Goal: Task Accomplishment & Management: Use online tool/utility

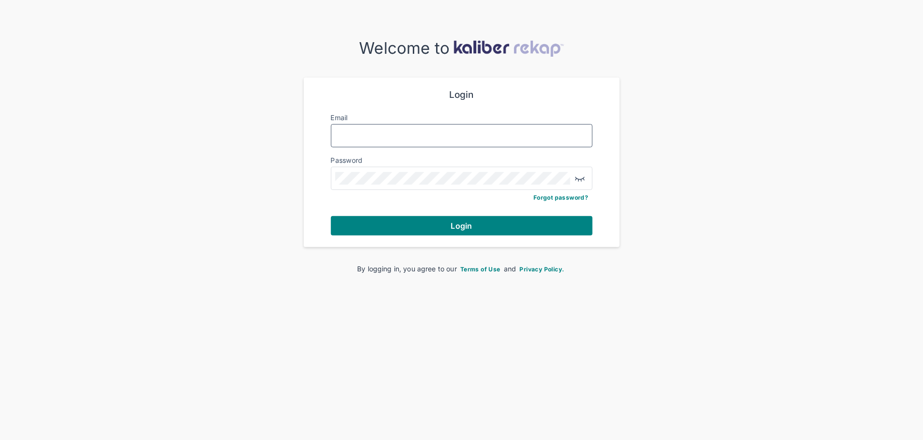
type input "**********"
click at [420, 237] on div "**********" at bounding box center [461, 163] width 285 height 170
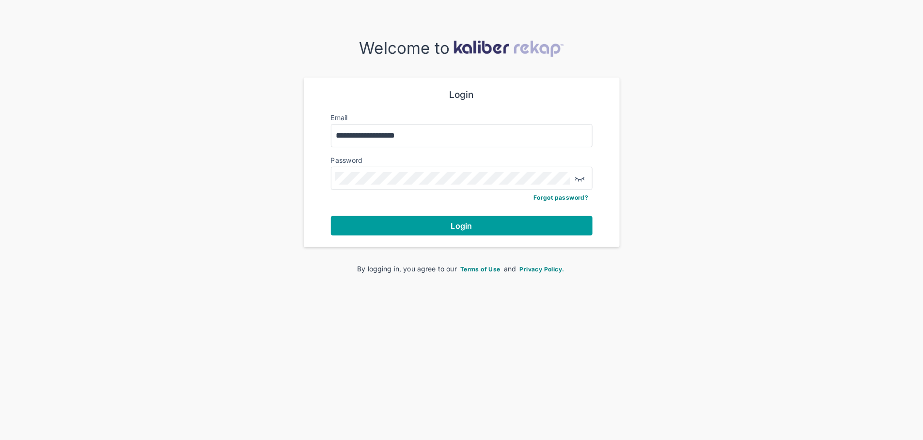
click at [421, 229] on button "Login" at bounding box center [462, 225] width 262 height 19
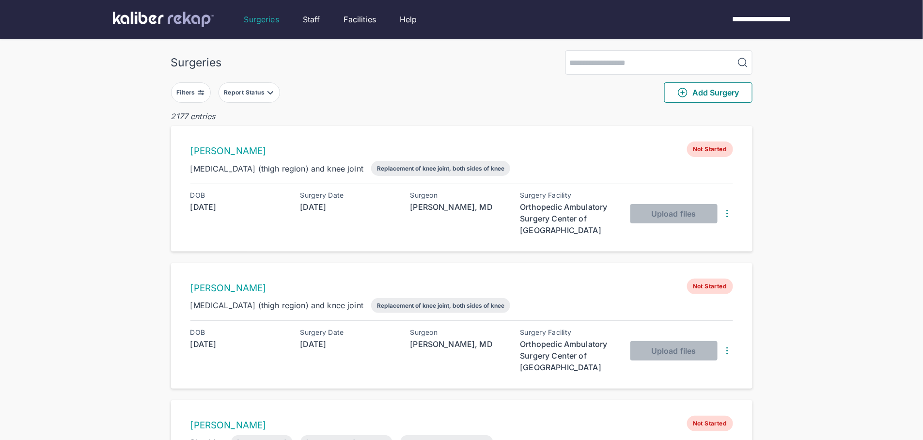
click at [194, 89] on div "Filters" at bounding box center [186, 93] width 21 height 8
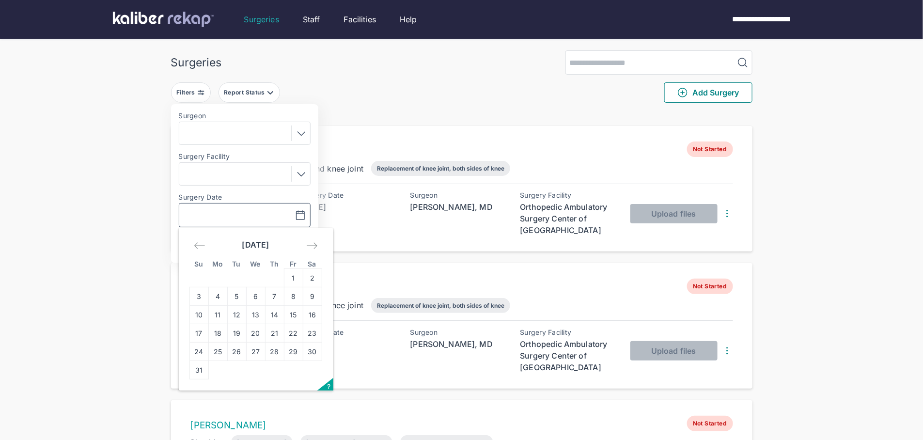
click at [220, 211] on input "text" at bounding box center [211, 215] width 56 height 12
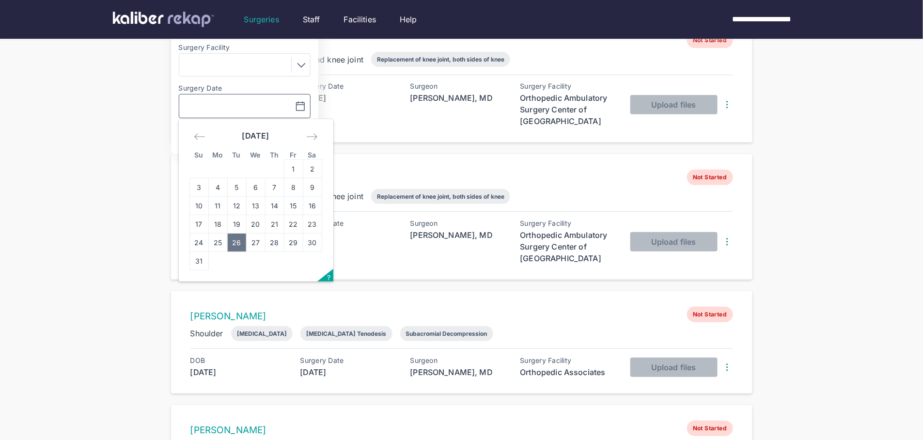
scroll to position [110, 0]
click at [239, 203] on td "12" at bounding box center [236, 205] width 19 height 18
type input "**********"
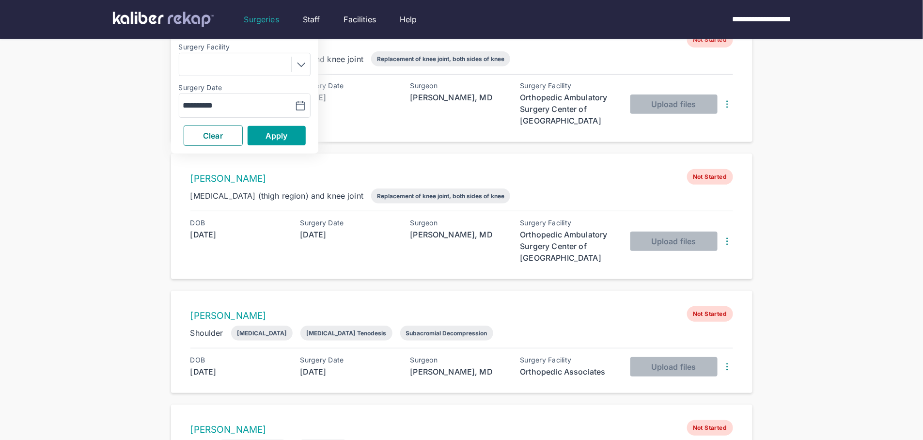
click at [292, 137] on button "Apply" at bounding box center [277, 135] width 58 height 19
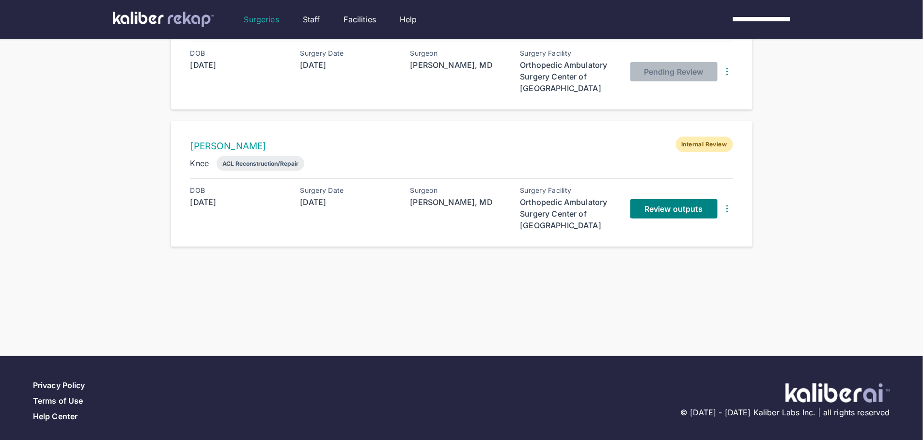
scroll to position [147, 0]
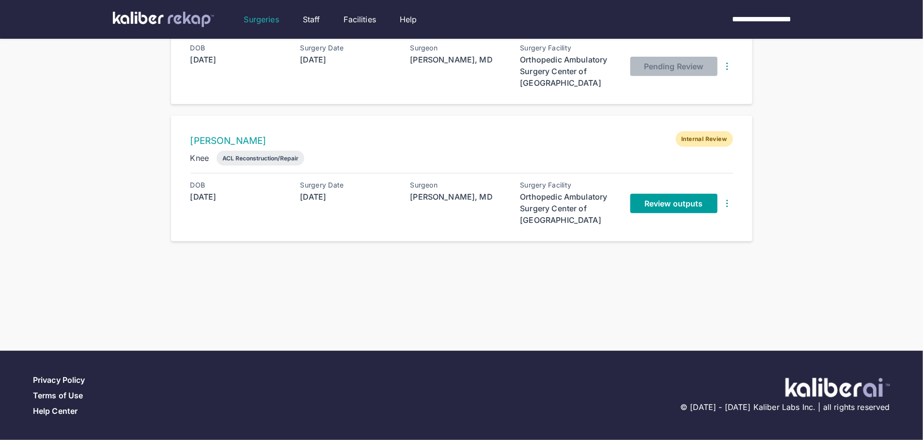
click at [665, 204] on span "Review outputs" at bounding box center [674, 204] width 58 height 10
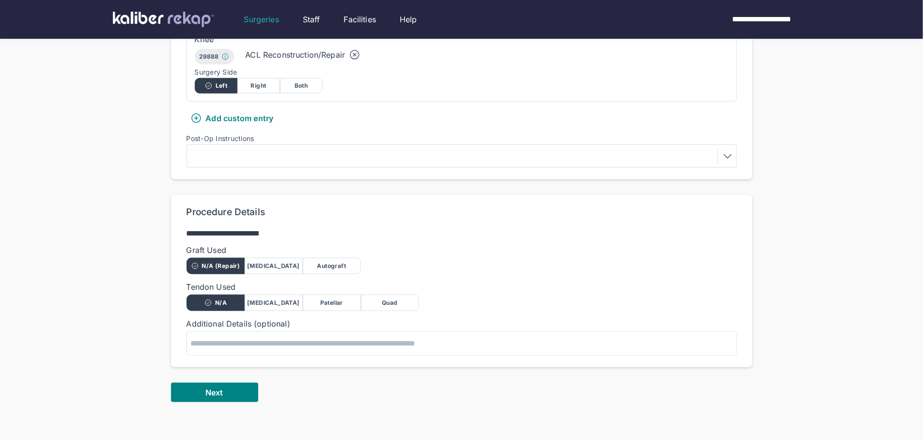
scroll to position [388, 0]
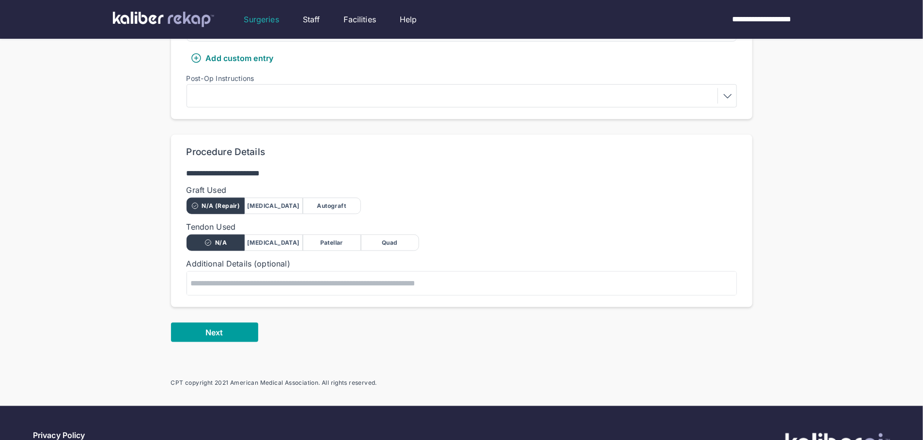
click at [237, 323] on button "Next" at bounding box center [214, 332] width 87 height 19
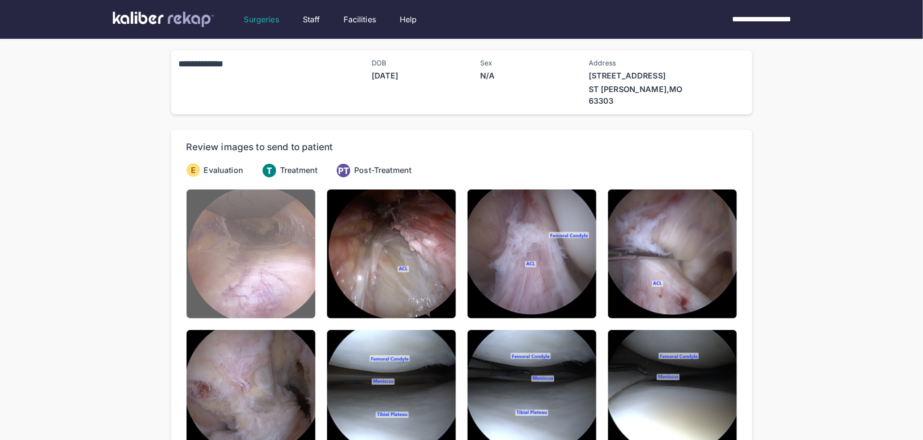
click at [215, 203] on img at bounding box center [251, 253] width 129 height 129
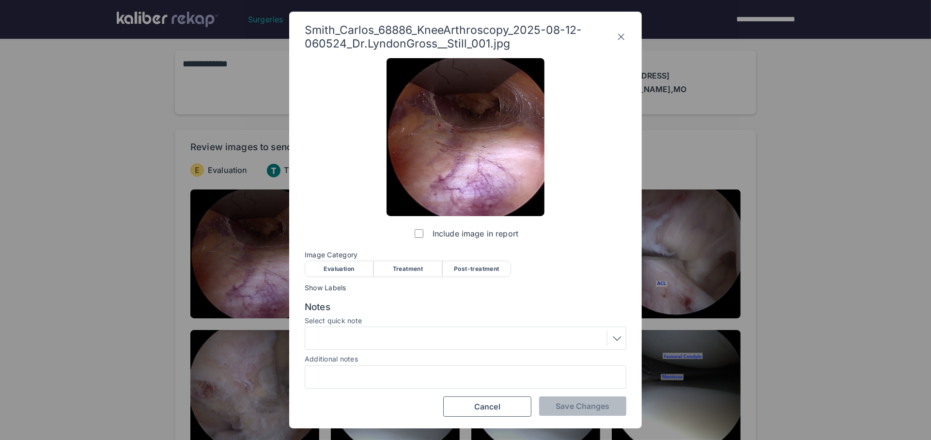
click at [332, 276] on div "Evaluation" at bounding box center [339, 269] width 69 height 16
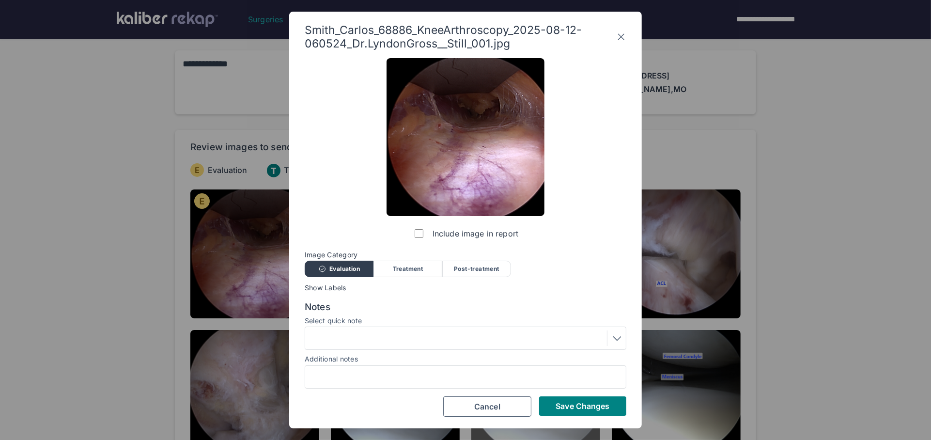
drag, startPoint x: 568, startPoint y: 401, endPoint x: 563, endPoint y: 402, distance: 5.4
click at [568, 401] on span "Save Changes" at bounding box center [583, 406] width 54 height 10
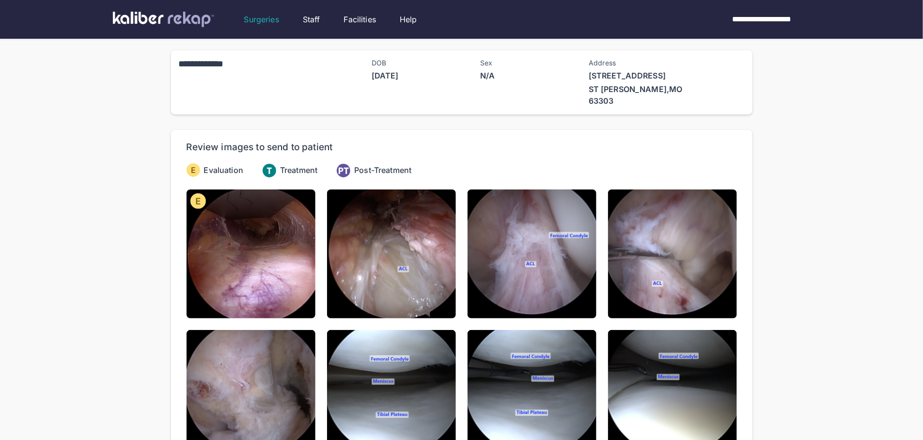
click at [398, 231] on img at bounding box center [391, 253] width 129 height 129
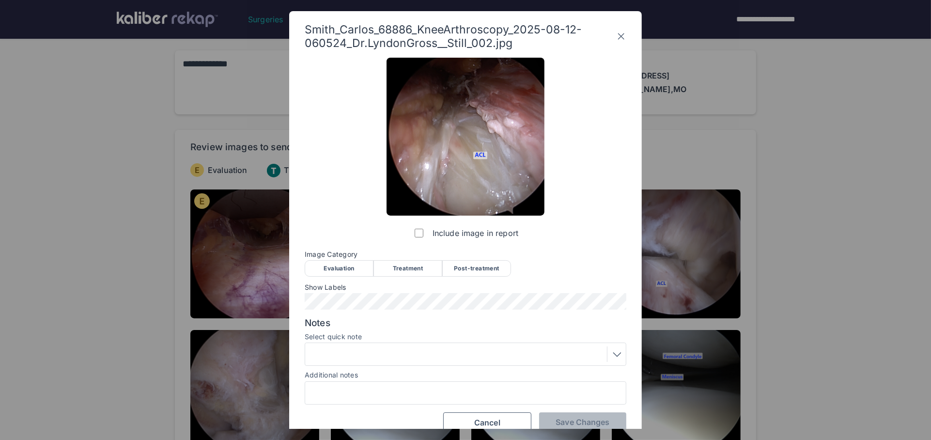
click at [341, 266] on div "Evaluation" at bounding box center [339, 268] width 69 height 16
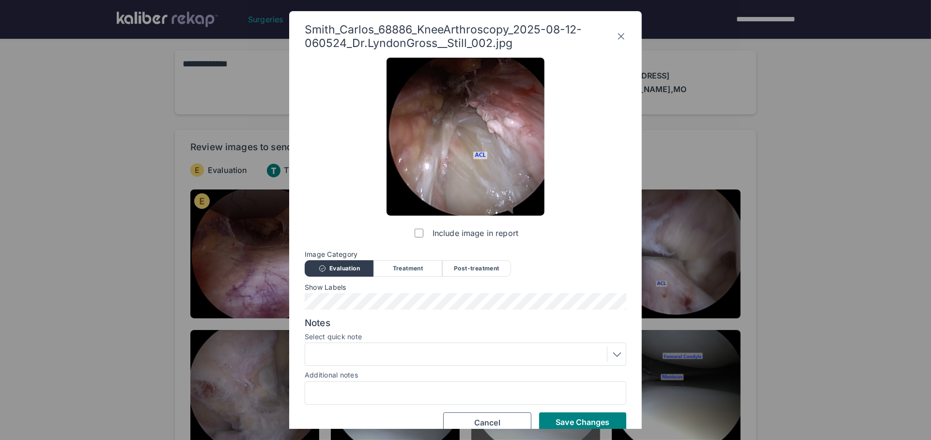
click at [550, 418] on button "Save Changes" at bounding box center [582, 421] width 87 height 19
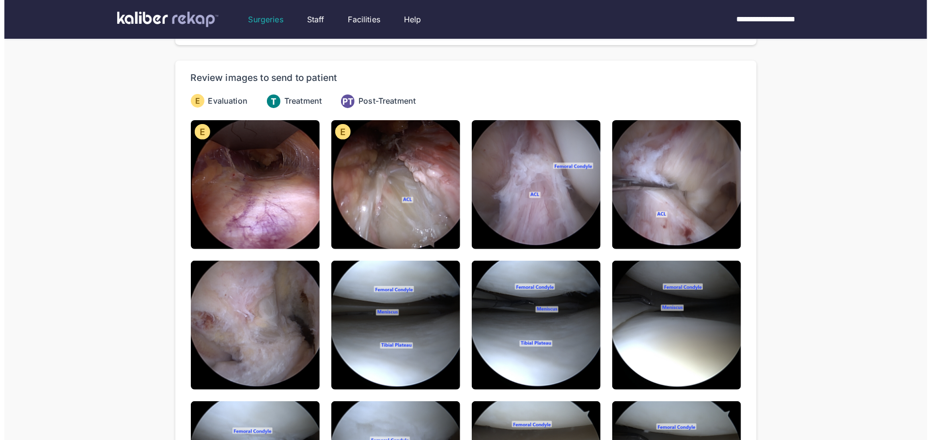
scroll to position [70, 0]
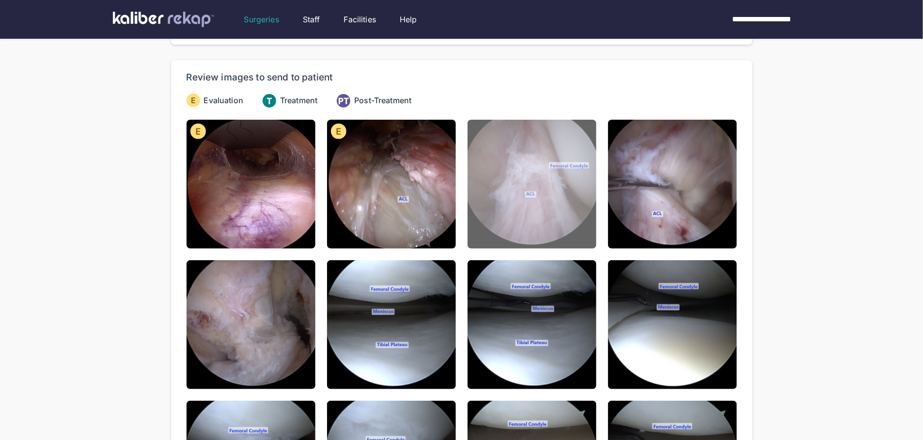
click at [556, 188] on img at bounding box center [532, 184] width 129 height 129
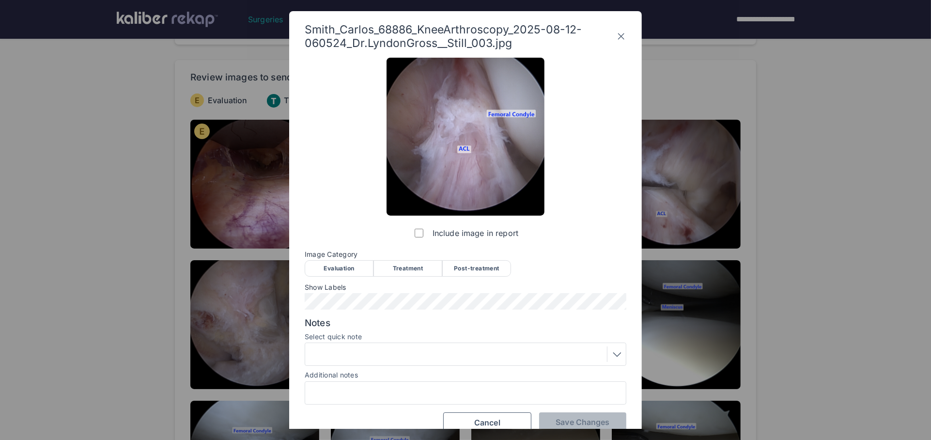
click at [334, 273] on div "Evaluation" at bounding box center [339, 268] width 69 height 16
click at [353, 355] on div at bounding box center [465, 355] width 315 height 16
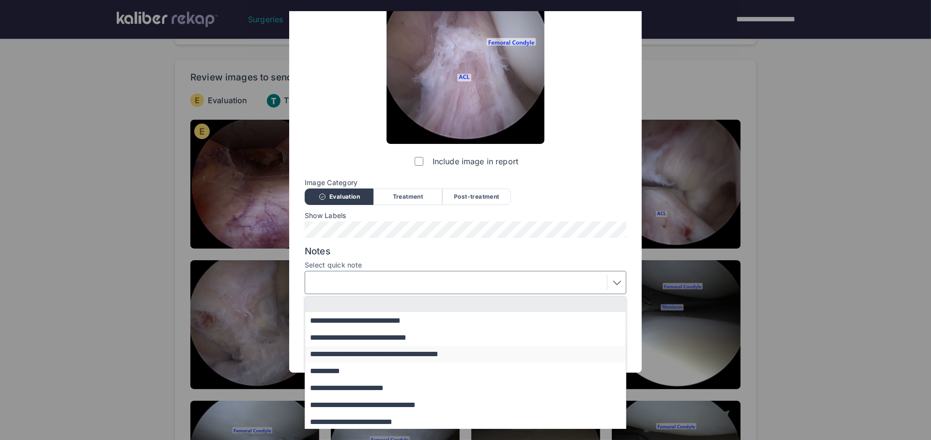
scroll to position [73, 0]
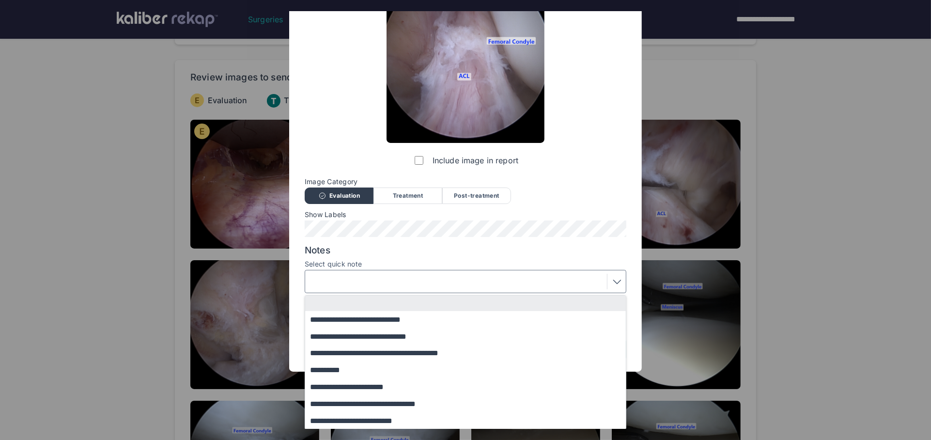
click at [355, 321] on button "**********" at bounding box center [470, 319] width 330 height 17
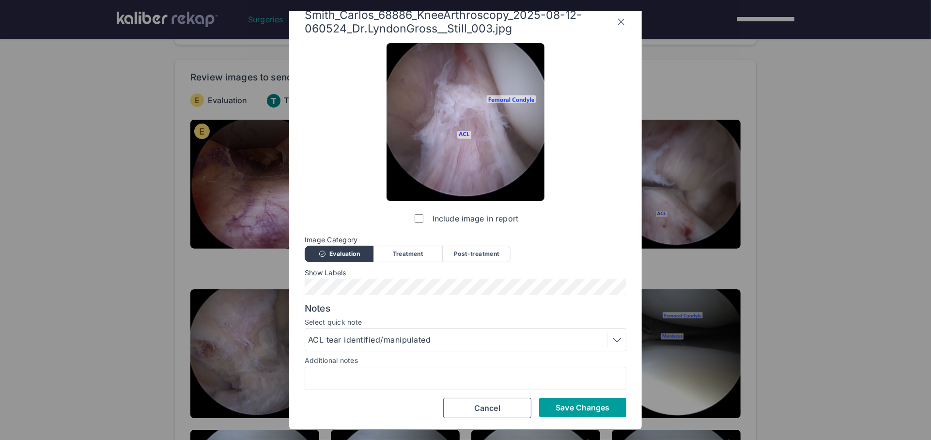
click at [581, 406] on span "Save Changes" at bounding box center [583, 408] width 54 height 10
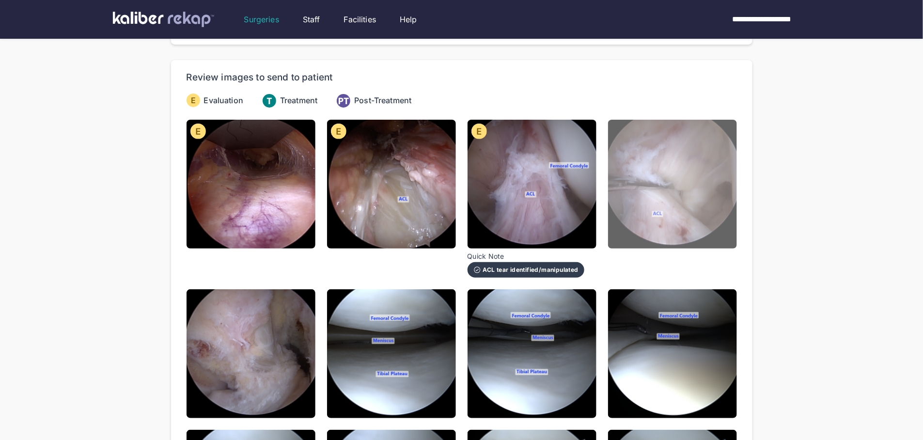
click at [649, 212] on img at bounding box center [672, 184] width 129 height 129
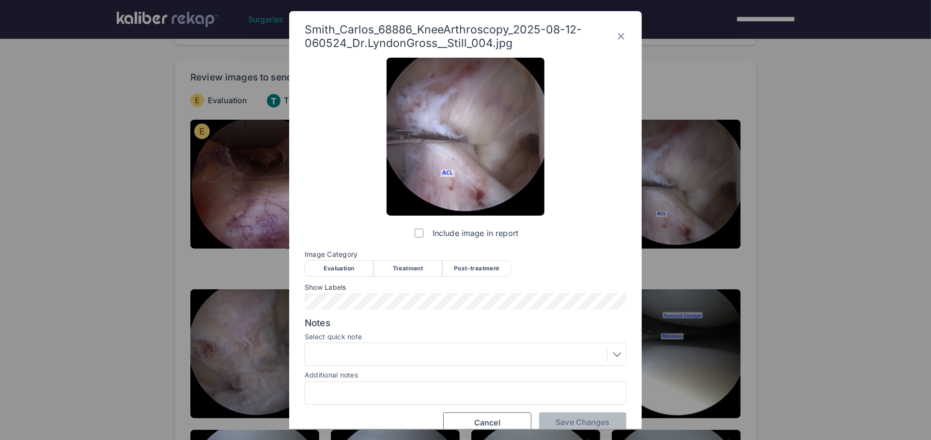
drag, startPoint x: 348, startPoint y: 266, endPoint x: 354, endPoint y: 322, distance: 56.6
click at [348, 266] on div "Evaluation" at bounding box center [339, 268] width 69 height 16
click at [354, 352] on div at bounding box center [465, 355] width 315 height 16
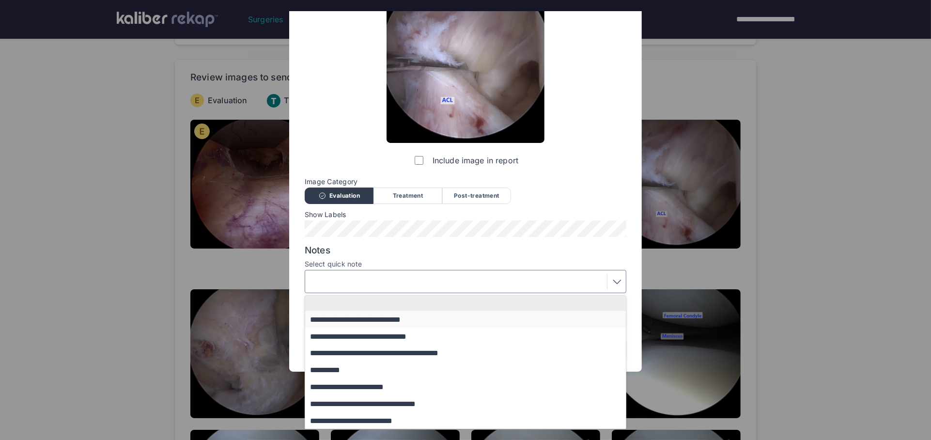
click at [354, 321] on button "**********" at bounding box center [470, 319] width 330 height 17
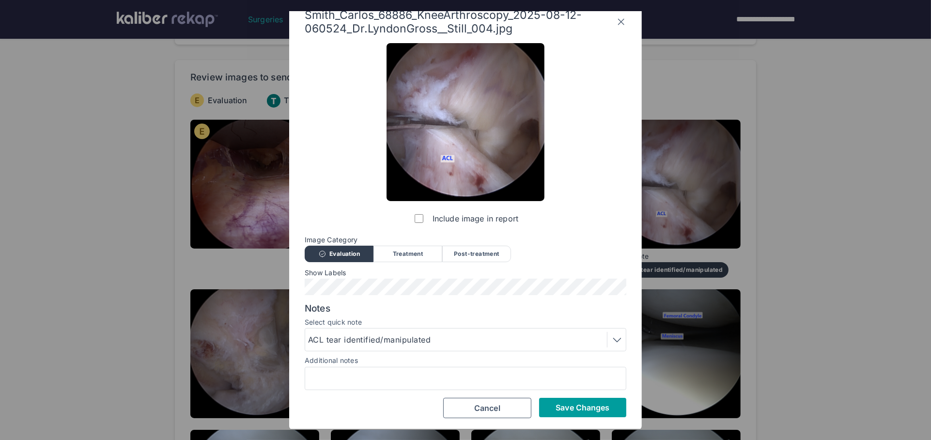
click at [561, 414] on button "Save Changes" at bounding box center [582, 407] width 87 height 19
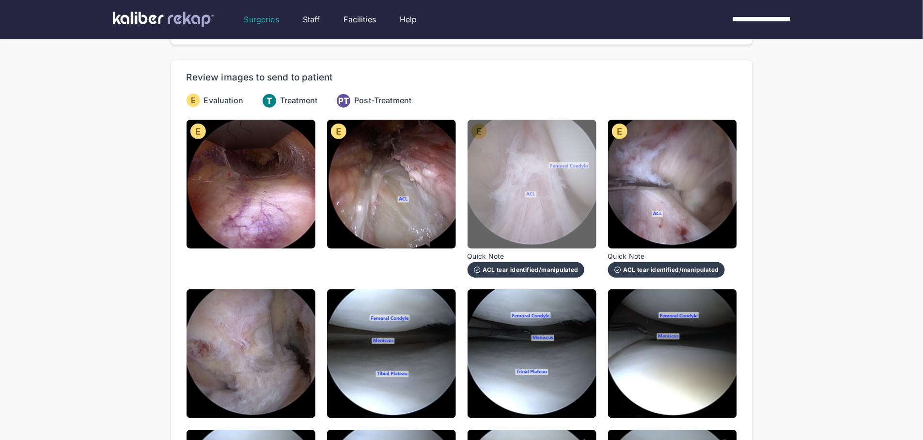
click at [492, 164] on img at bounding box center [532, 184] width 129 height 129
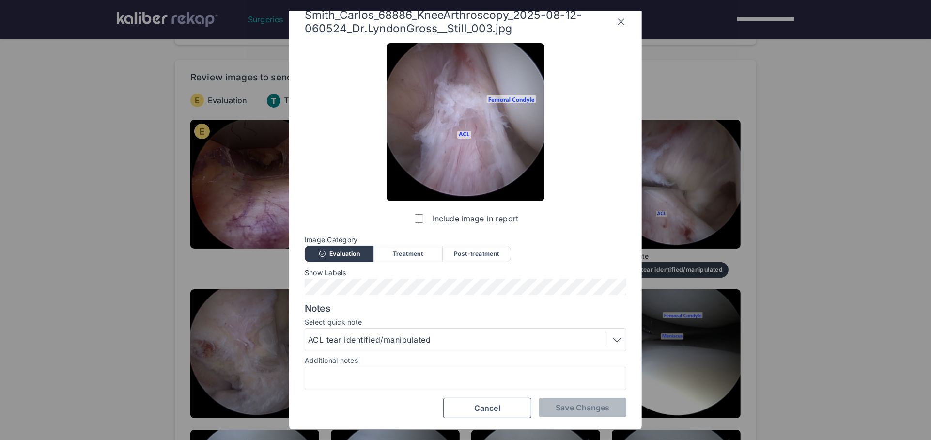
click at [622, 27] on icon at bounding box center [621, 22] width 10 height 16
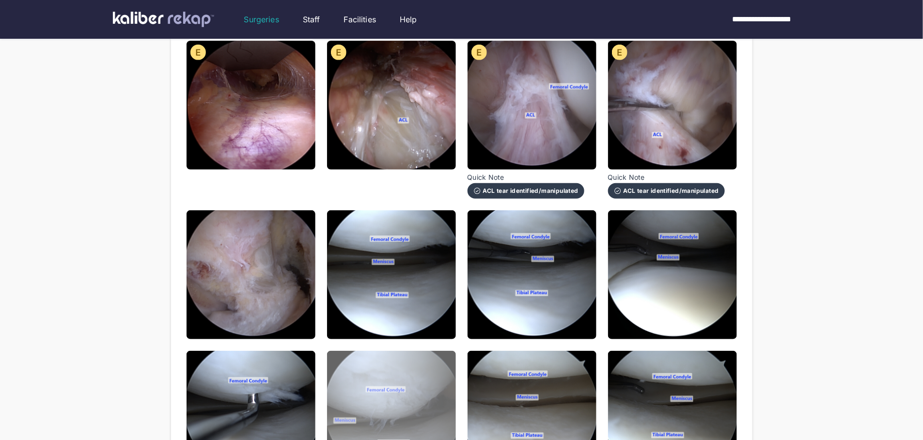
scroll to position [162, 0]
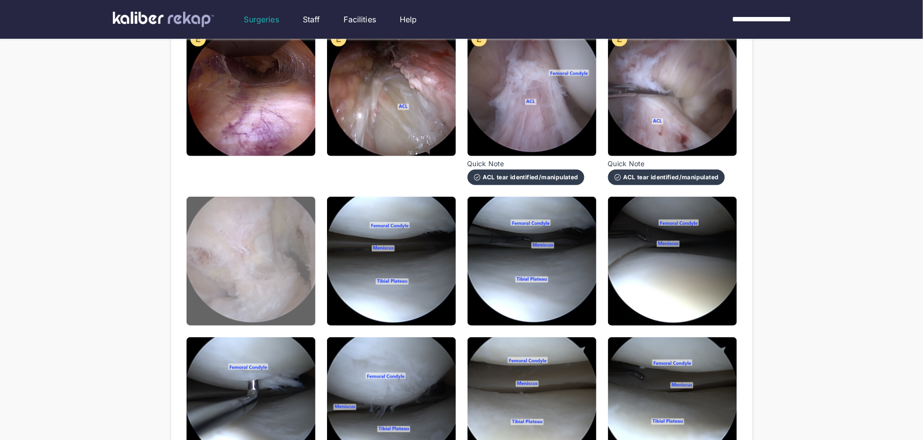
click at [279, 271] on img at bounding box center [251, 261] width 129 height 129
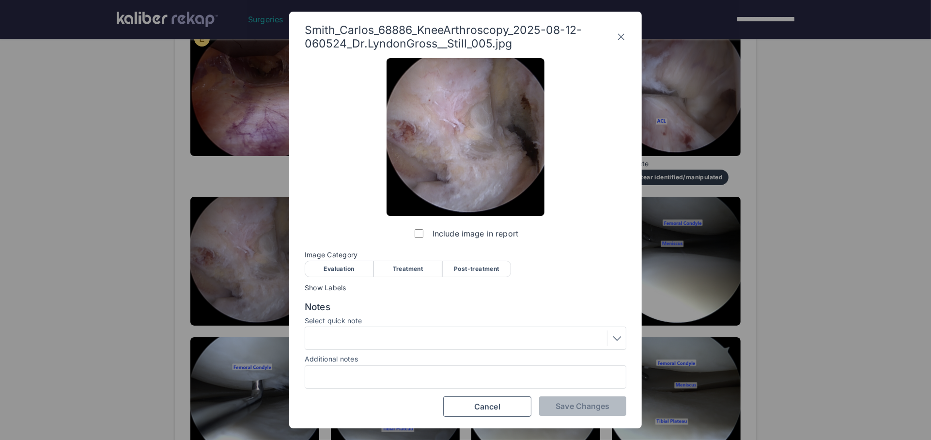
click at [622, 36] on icon at bounding box center [621, 37] width 6 height 6
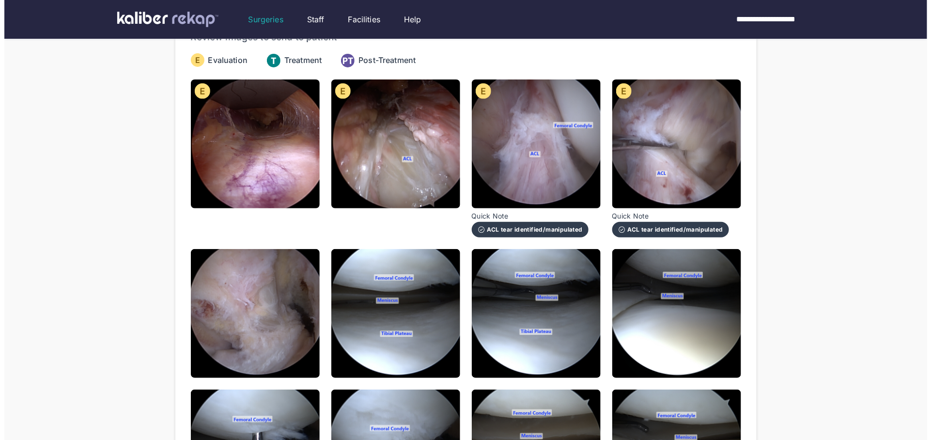
scroll to position [106, 0]
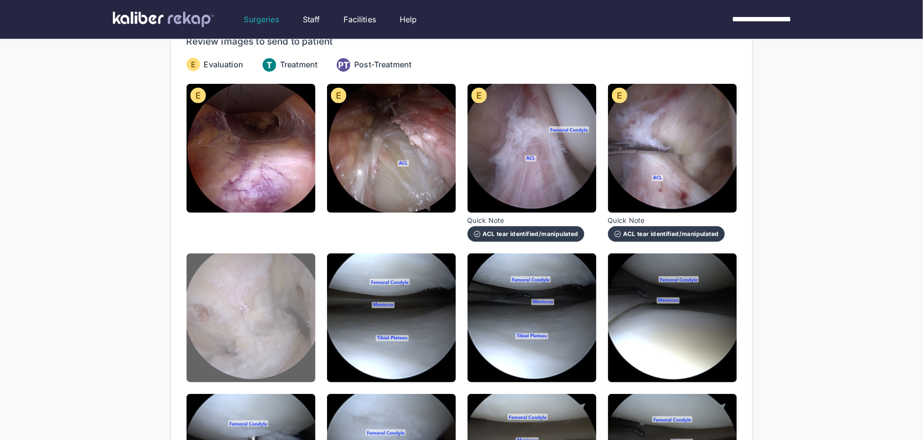
click at [239, 324] on img at bounding box center [251, 317] width 129 height 129
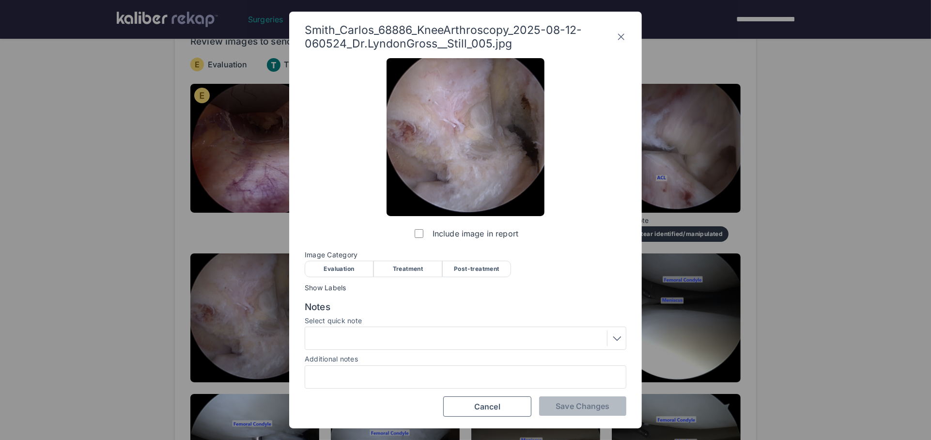
click at [389, 273] on div "Treatment" at bounding box center [408, 269] width 69 height 16
click at [398, 325] on div "Select quick note" at bounding box center [466, 322] width 322 height 10
click at [395, 334] on div at bounding box center [465, 339] width 315 height 16
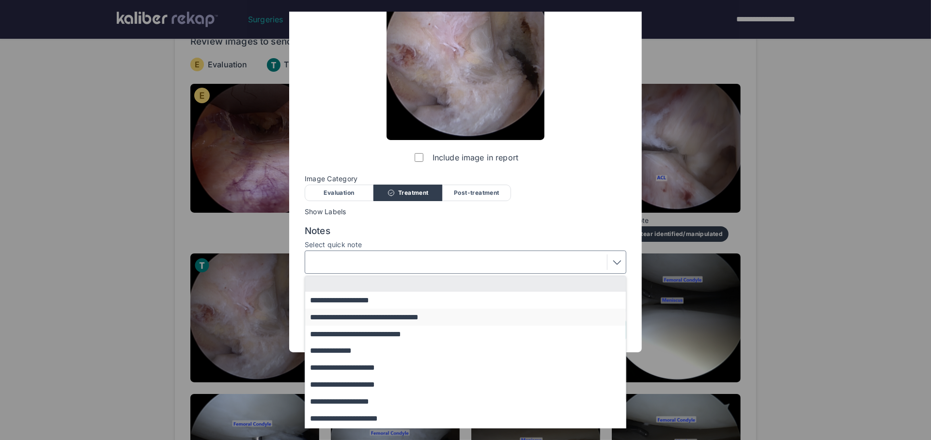
scroll to position [79, 0]
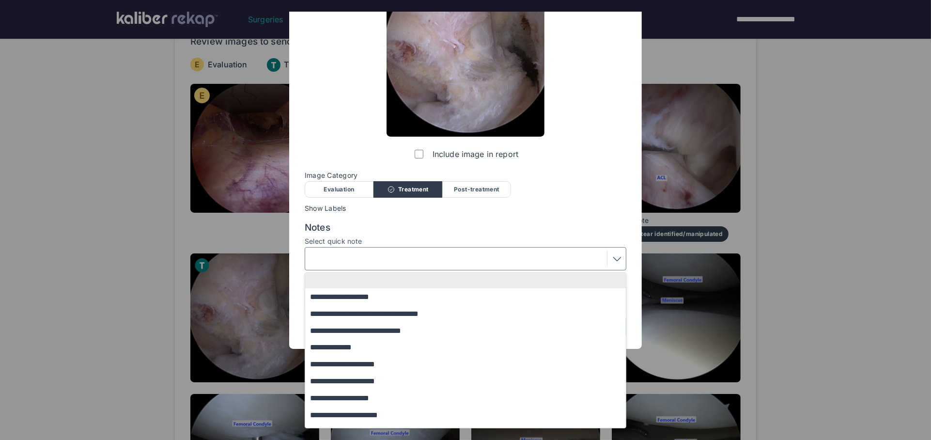
click at [366, 331] on button "**********" at bounding box center [470, 330] width 330 height 17
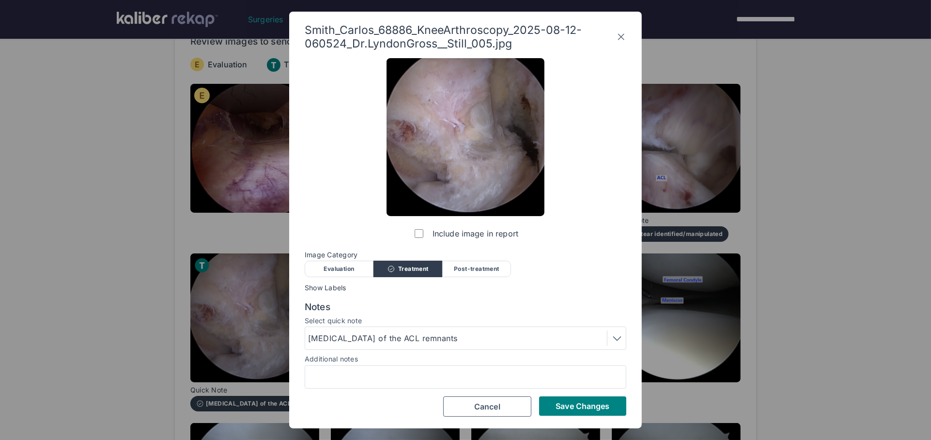
scroll to position [0, 0]
click at [565, 403] on span "Save Changes" at bounding box center [583, 406] width 54 height 10
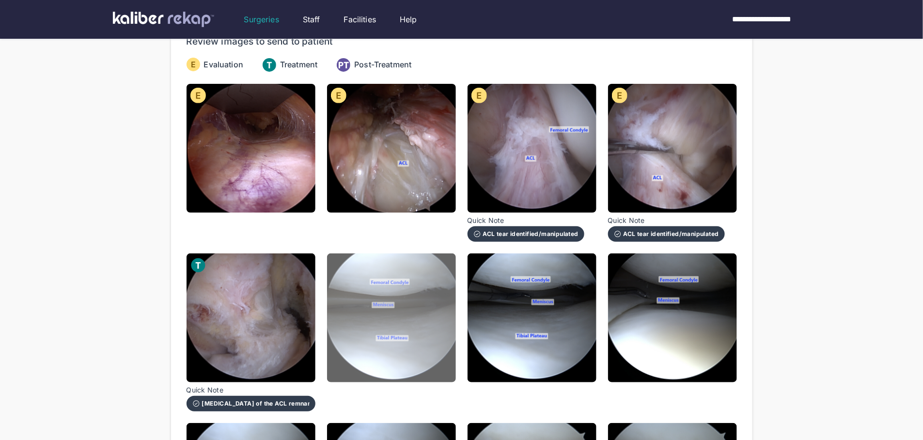
click at [348, 315] on img at bounding box center [391, 317] width 129 height 129
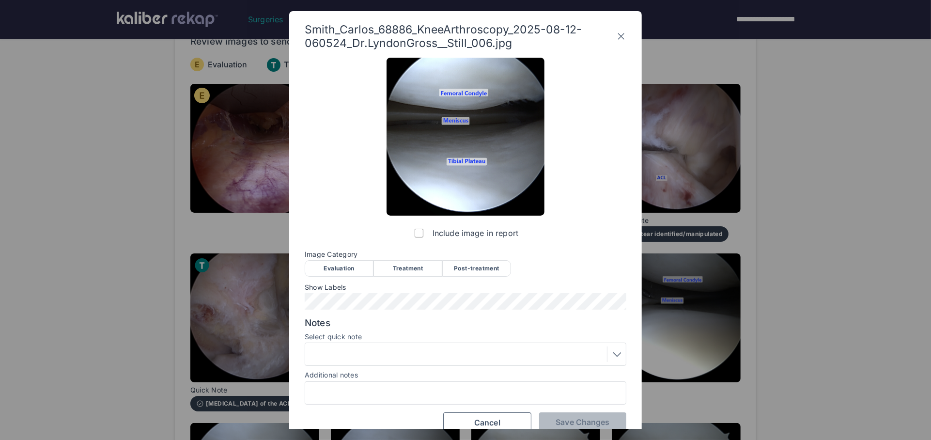
click at [343, 272] on div "Evaluation" at bounding box center [339, 268] width 69 height 16
click at [590, 417] on span "Save Changes" at bounding box center [583, 422] width 54 height 10
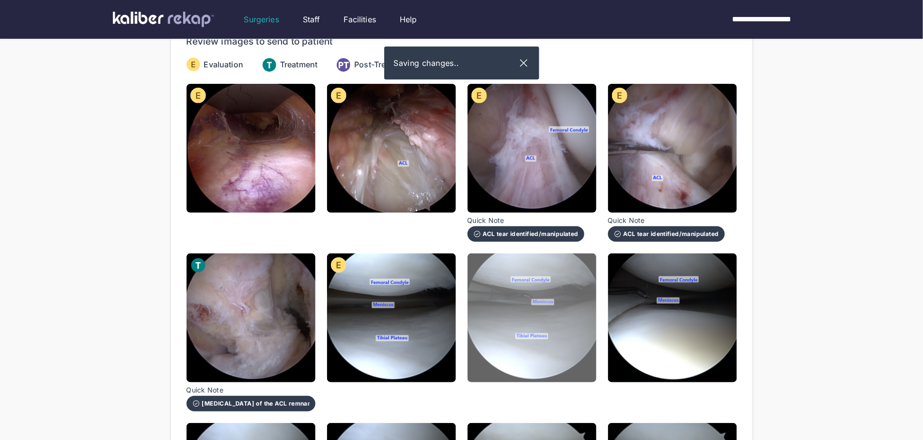
click at [537, 332] on img at bounding box center [532, 317] width 129 height 129
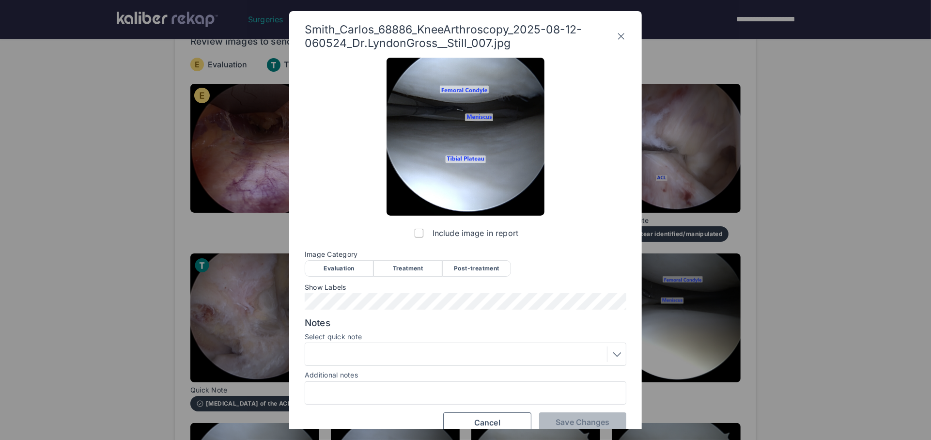
click at [347, 263] on div "Evaluation" at bounding box center [339, 268] width 69 height 16
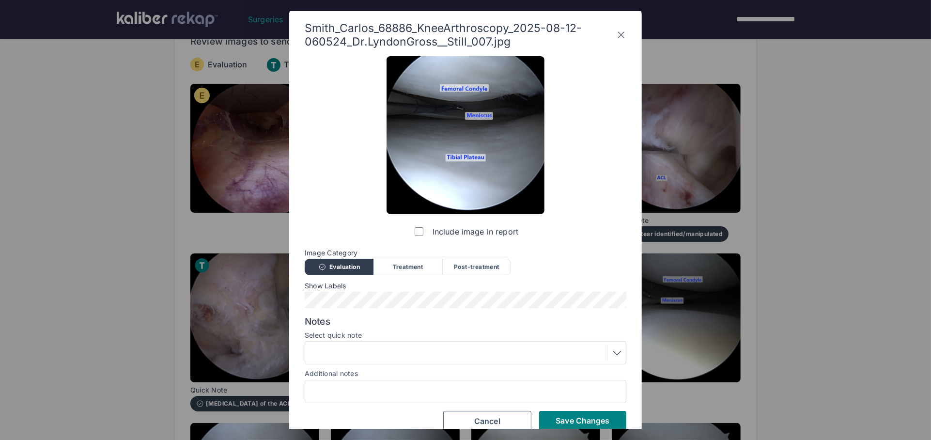
scroll to position [2, 0]
click at [575, 426] on button "Save Changes" at bounding box center [582, 419] width 87 height 19
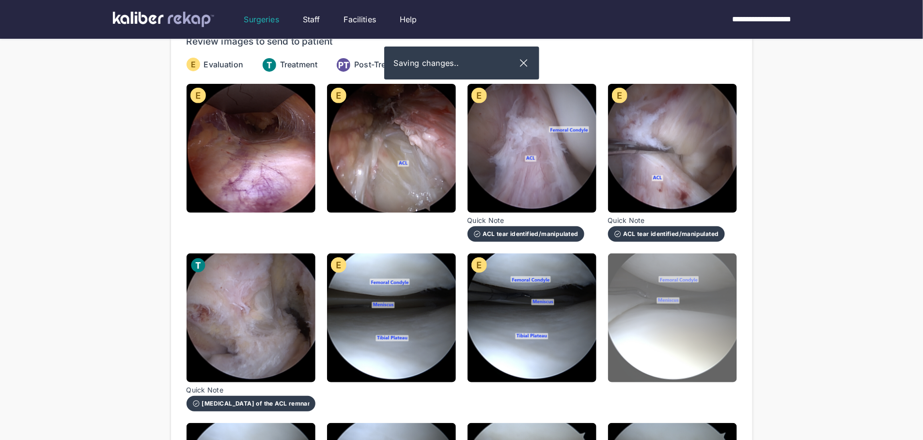
click at [681, 323] on img at bounding box center [672, 317] width 129 height 129
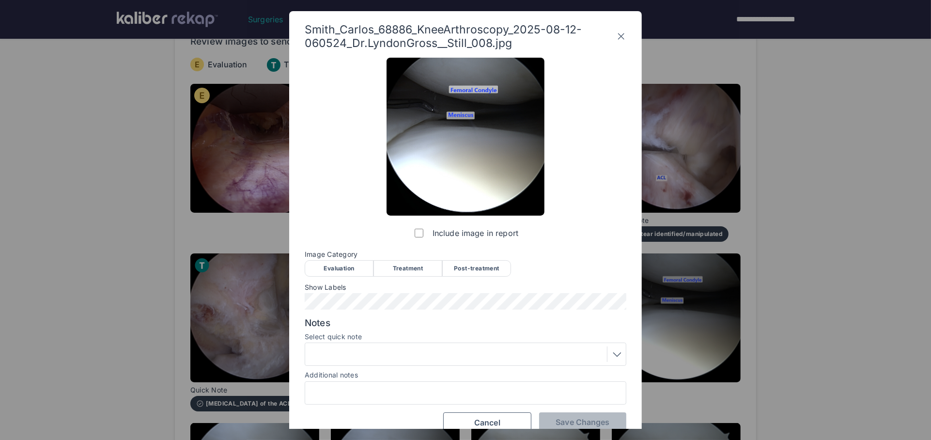
click at [339, 264] on div "Evaluation" at bounding box center [339, 268] width 69 height 16
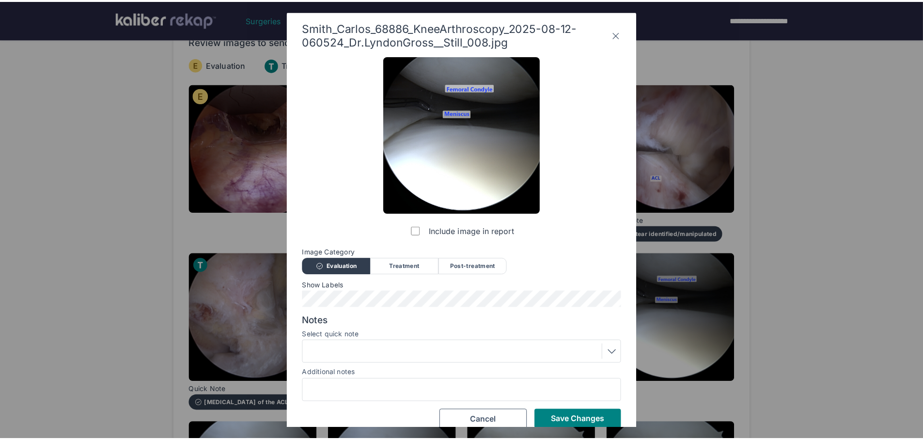
scroll to position [15, 0]
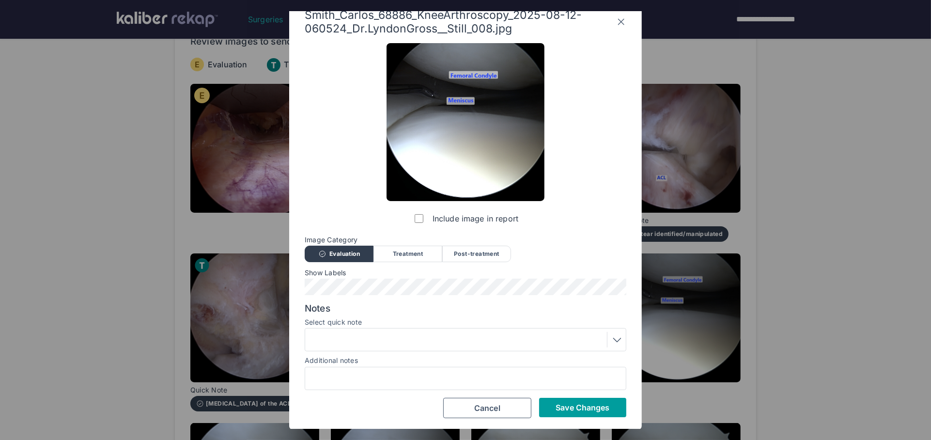
click at [600, 401] on button "Save Changes" at bounding box center [582, 407] width 87 height 19
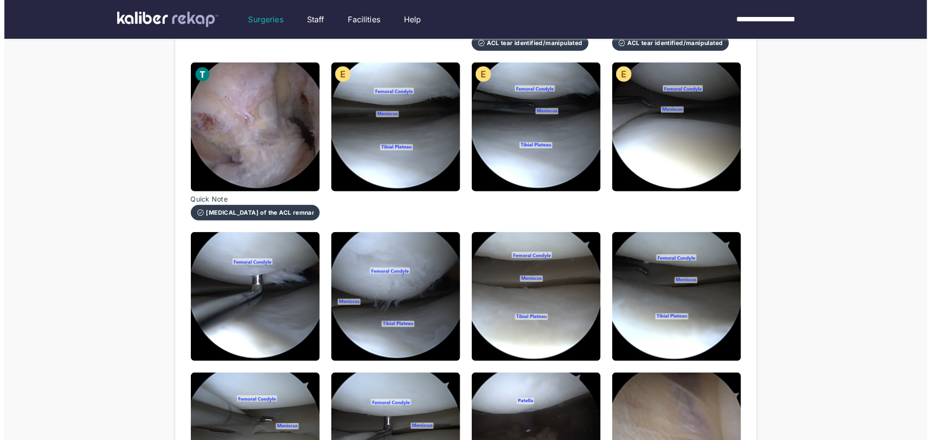
scroll to position [301, 0]
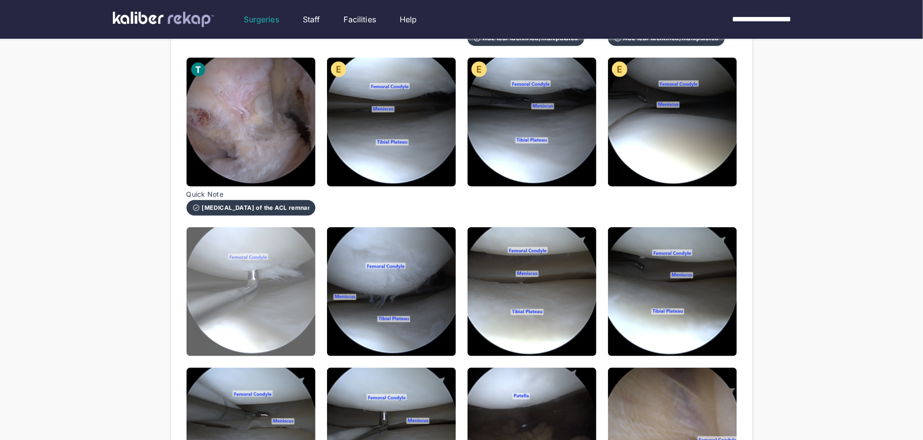
click at [272, 270] on img at bounding box center [251, 291] width 129 height 129
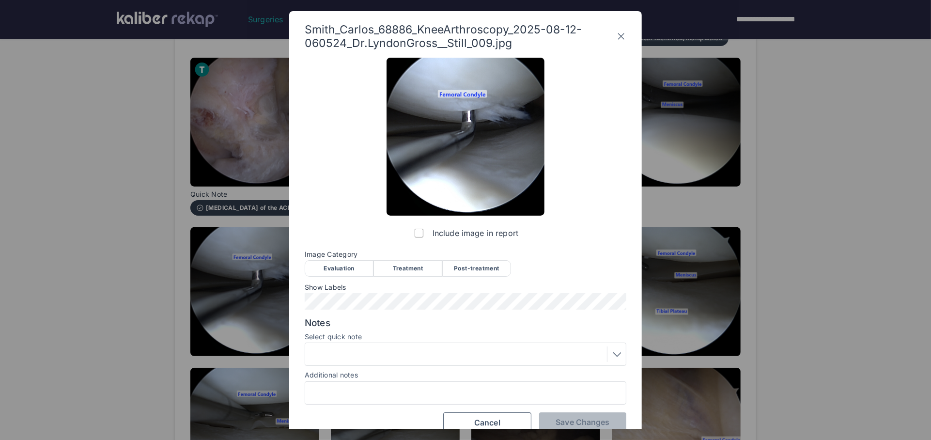
click at [337, 259] on div "Image Category Evaluation Treatment Post-treatment Evaluation Treatment Post-tr…" at bounding box center [466, 263] width 322 height 25
click at [341, 269] on div "Evaluation" at bounding box center [339, 268] width 69 height 16
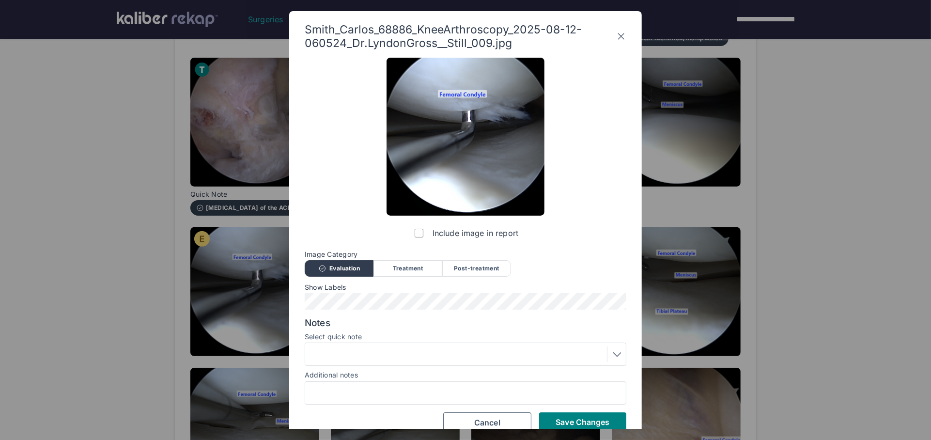
click at [363, 358] on div at bounding box center [465, 355] width 315 height 16
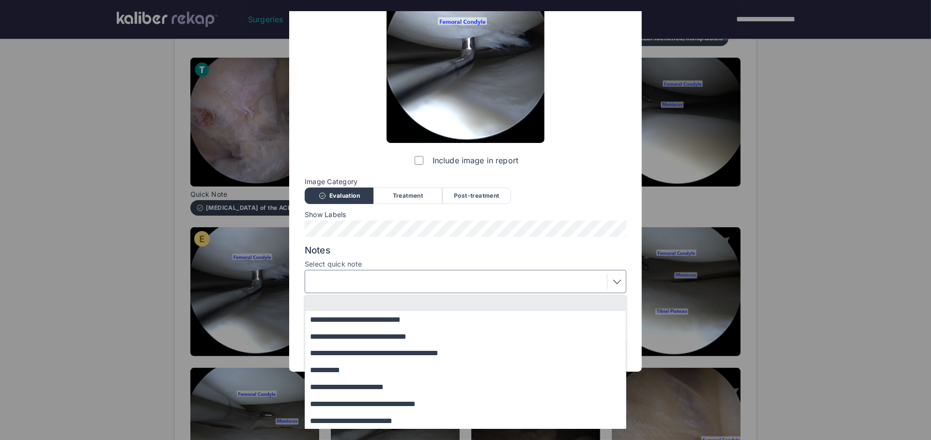
click at [350, 334] on button "**********" at bounding box center [470, 336] width 330 height 17
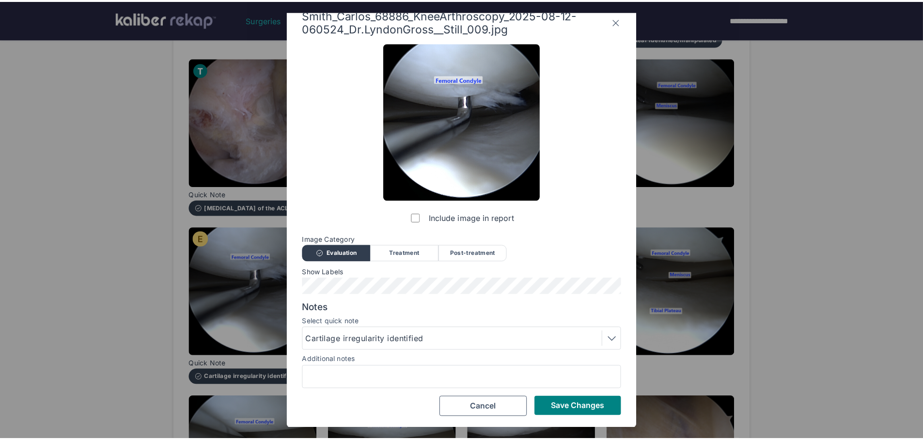
scroll to position [15, 0]
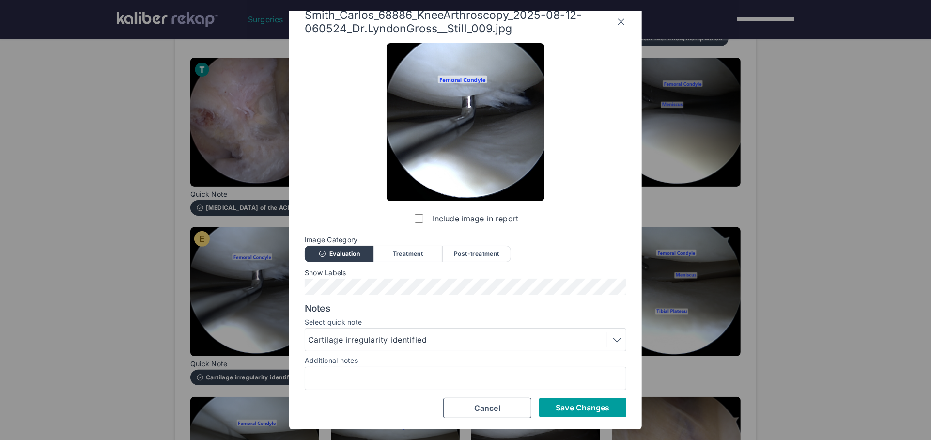
click at [593, 401] on button "Save Changes" at bounding box center [582, 407] width 87 height 19
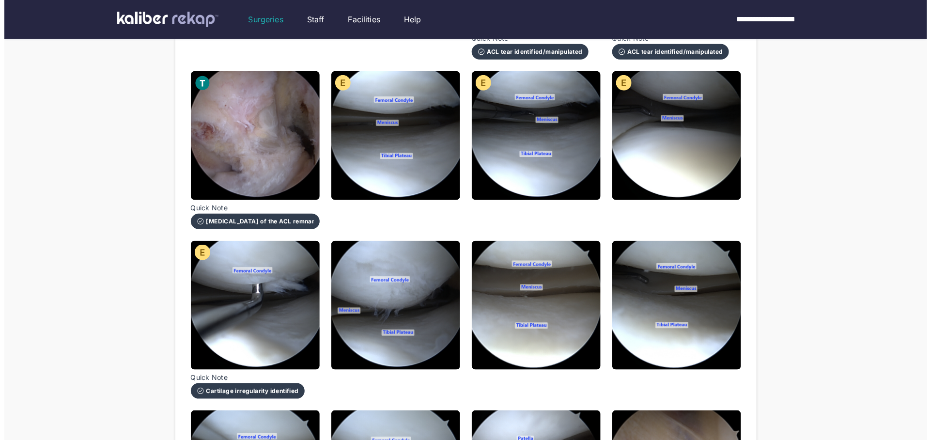
scroll to position [272, 0]
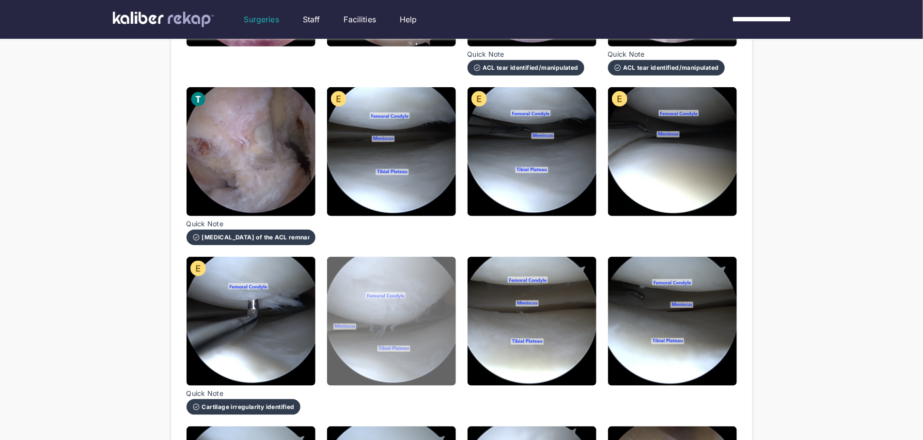
click at [422, 329] on img at bounding box center [391, 321] width 129 height 129
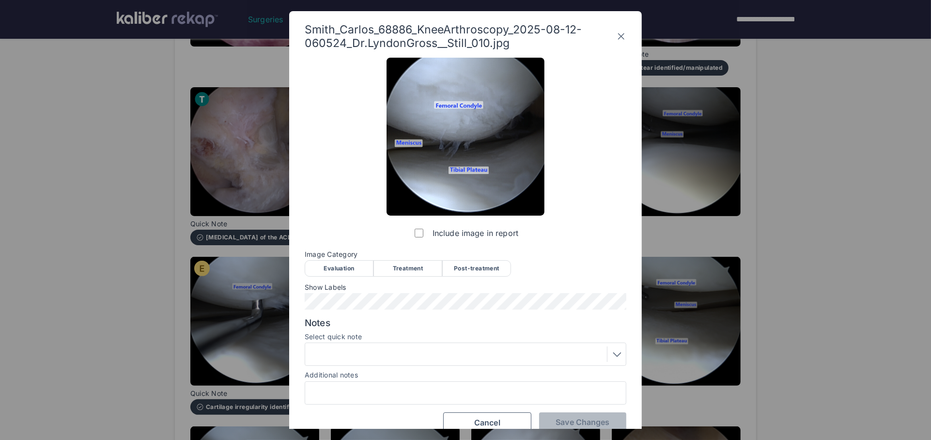
click at [490, 260] on div "Post-treatment" at bounding box center [476, 268] width 69 height 16
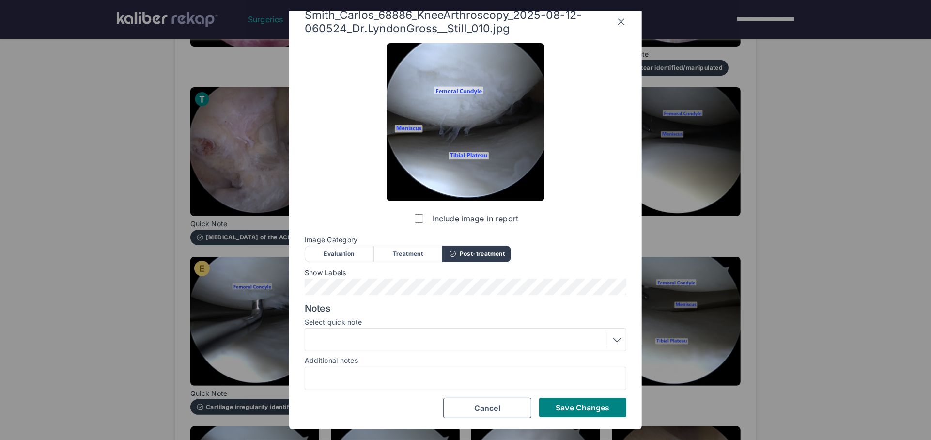
click at [388, 342] on div at bounding box center [465, 340] width 315 height 16
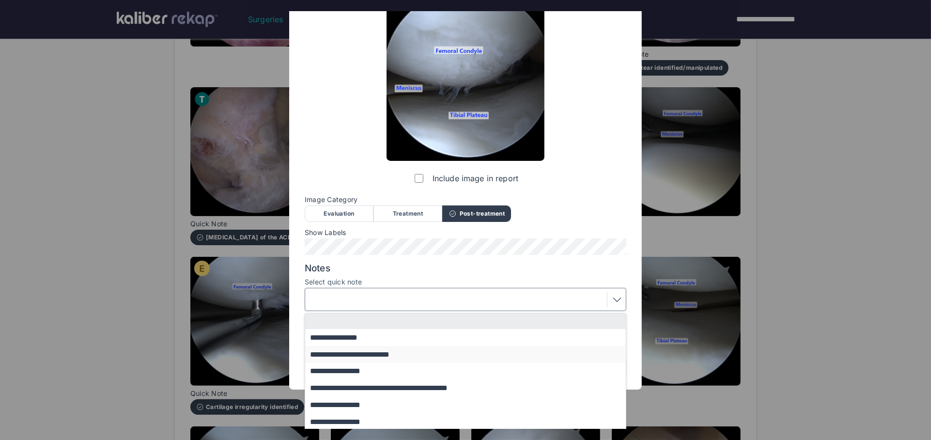
scroll to position [56, 0]
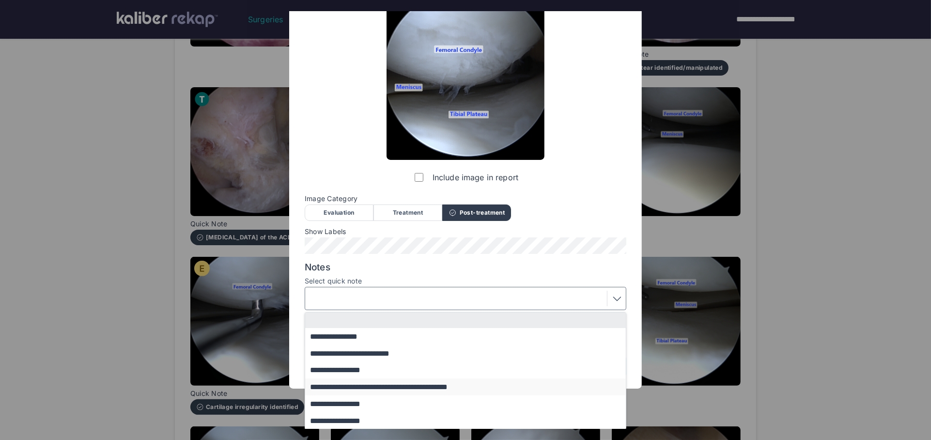
click at [417, 387] on button "**********" at bounding box center [470, 387] width 330 height 17
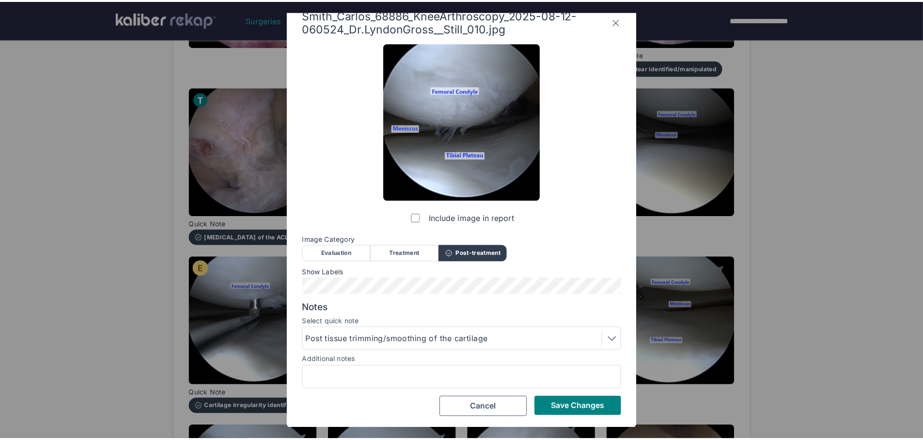
scroll to position [15, 0]
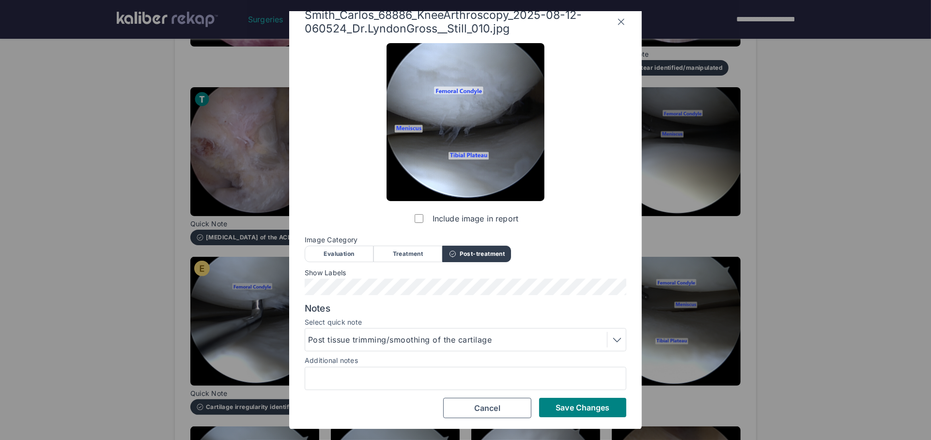
click at [554, 394] on div "Include image in report Image Category Evaluation Treatment Post-treatment Eval…" at bounding box center [466, 230] width 322 height 375
click at [567, 403] on span "Save Changes" at bounding box center [583, 408] width 54 height 10
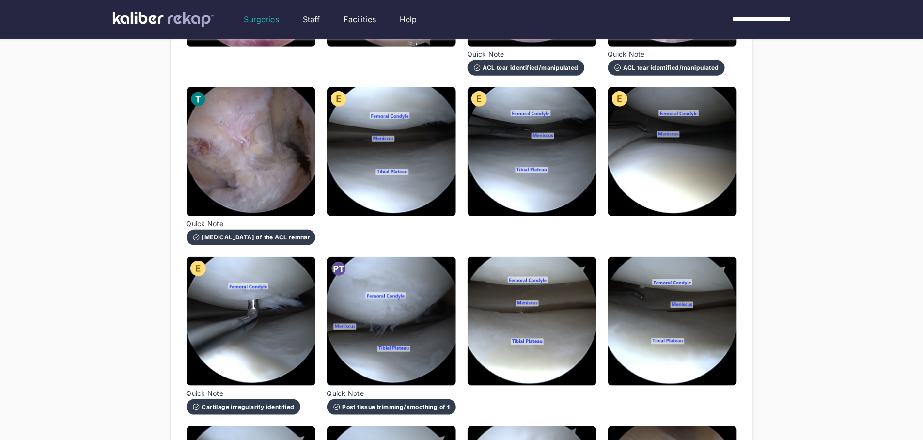
drag, startPoint x: 533, startPoint y: 344, endPoint x: 521, endPoint y: 347, distance: 12.1
click at [533, 344] on img at bounding box center [532, 321] width 129 height 129
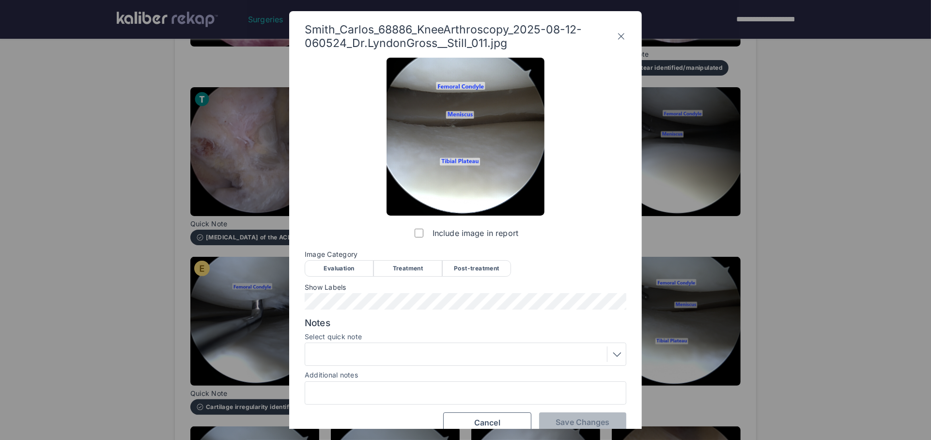
click at [329, 263] on div "Evaluation" at bounding box center [339, 268] width 69 height 16
click at [567, 423] on span "Save Changes" at bounding box center [583, 422] width 54 height 10
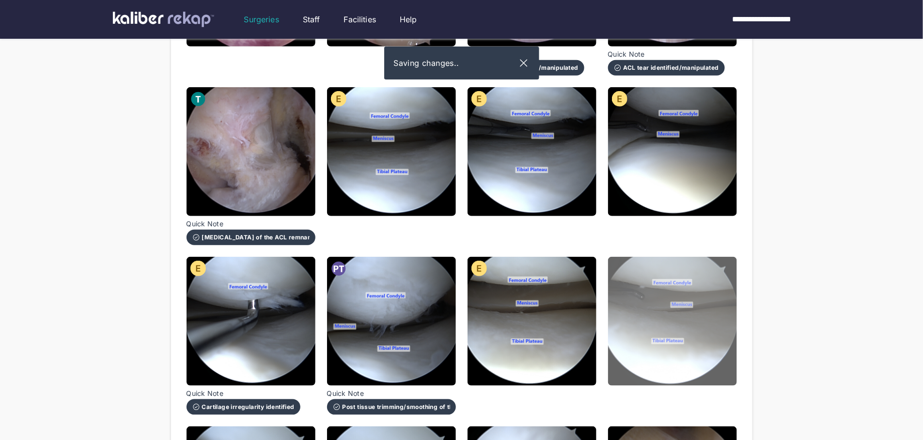
click at [662, 320] on img at bounding box center [672, 321] width 129 height 129
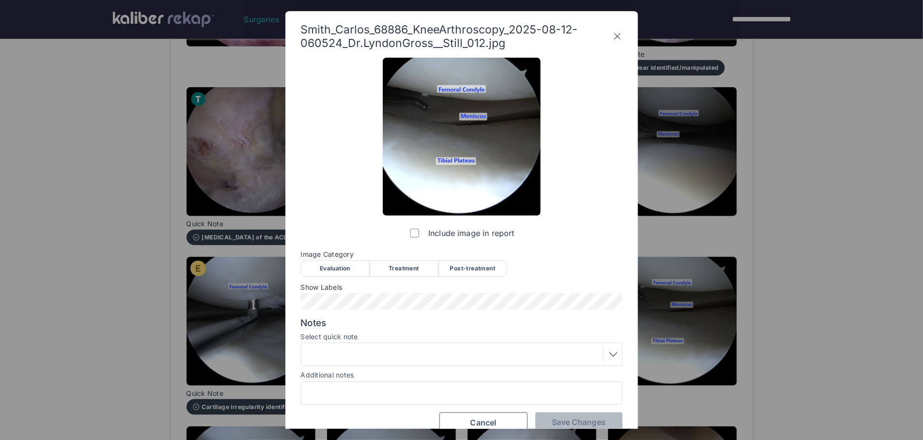
click at [332, 263] on div "Evaluation" at bounding box center [335, 268] width 69 height 16
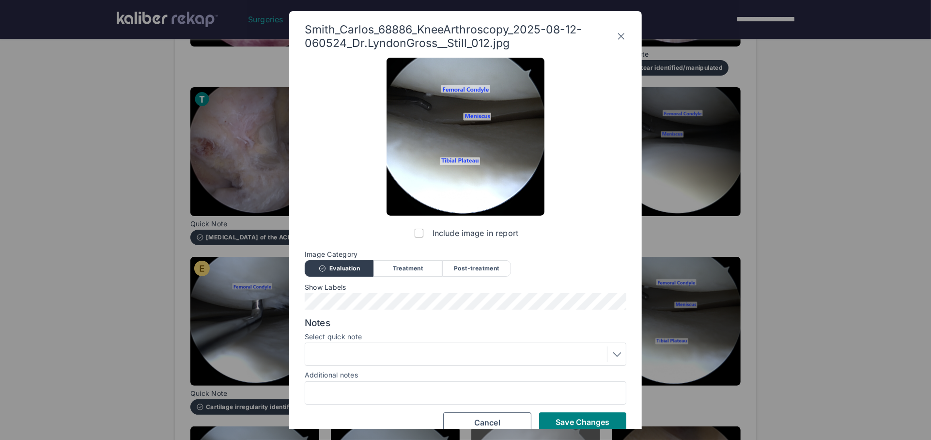
click at [563, 423] on span "Save Changes" at bounding box center [583, 422] width 54 height 10
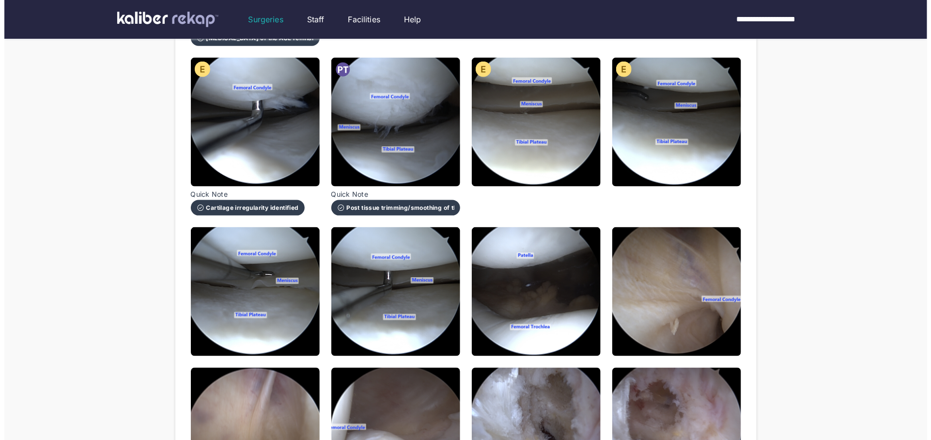
scroll to position [499, 0]
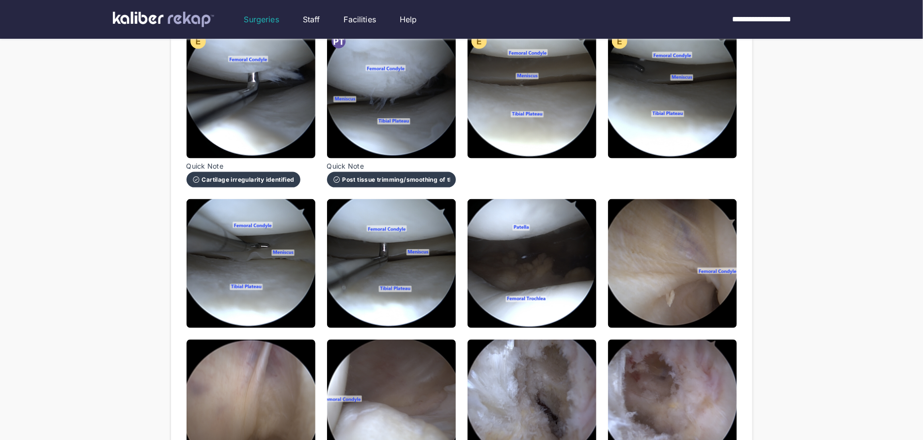
click at [174, 227] on div "Review images to send to patient Evaluation Treatment Post-Treatment Smith_Carl…" at bounding box center [462, 196] width 582 height 1131
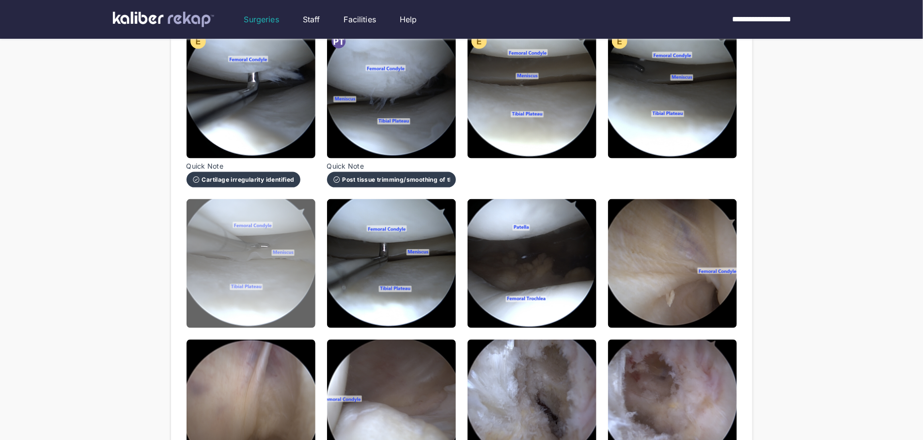
click at [262, 264] on img at bounding box center [251, 263] width 129 height 129
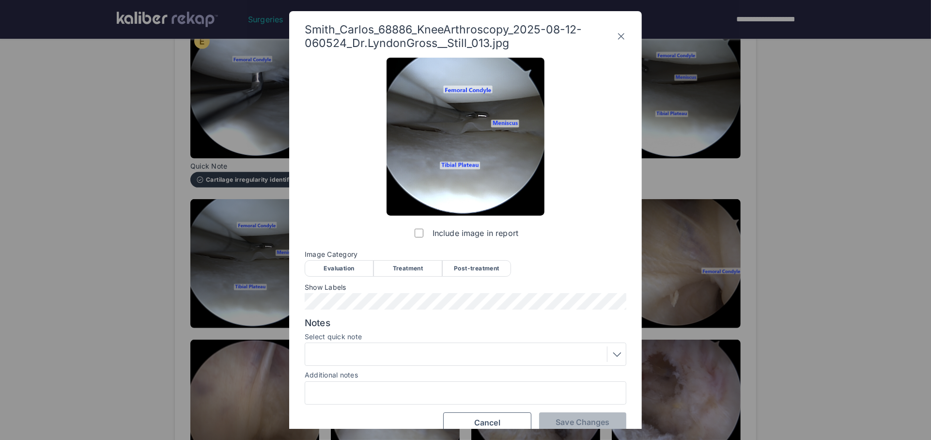
click at [333, 269] on div "Evaluation" at bounding box center [339, 268] width 69 height 16
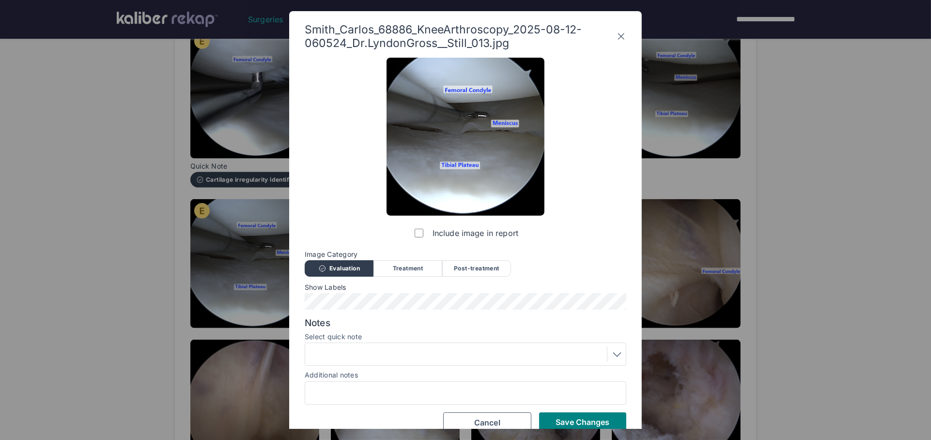
scroll to position [15, 0]
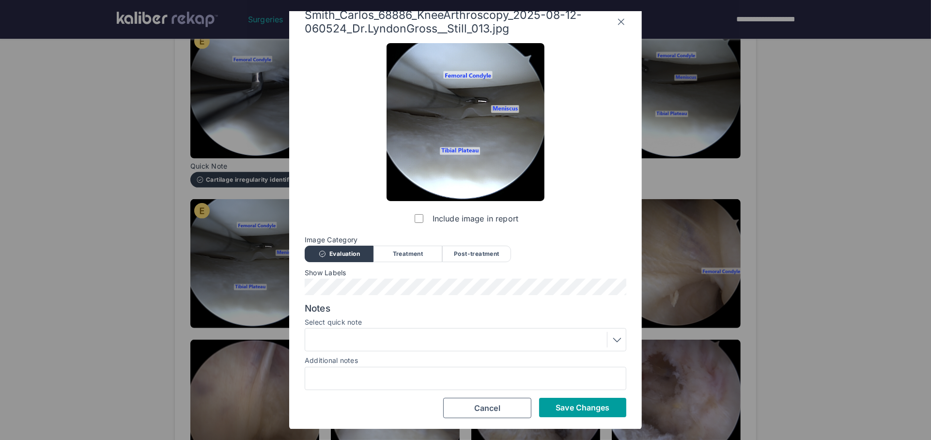
click at [575, 401] on button "Save Changes" at bounding box center [582, 407] width 87 height 19
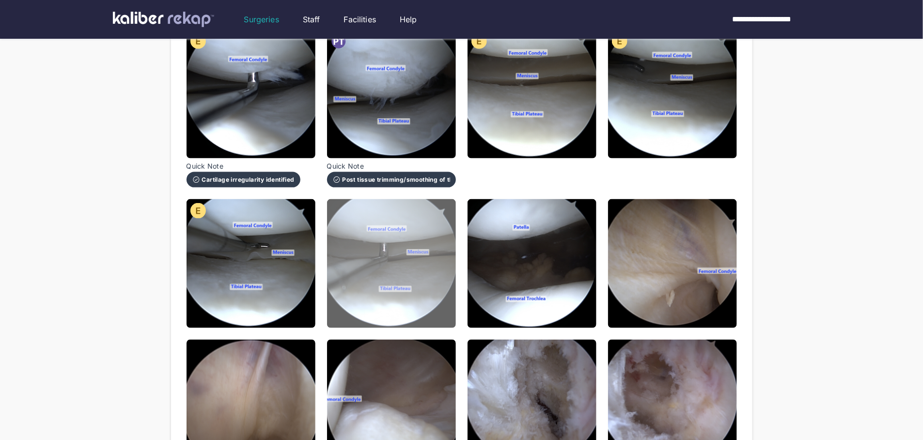
click at [416, 284] on img at bounding box center [391, 263] width 129 height 129
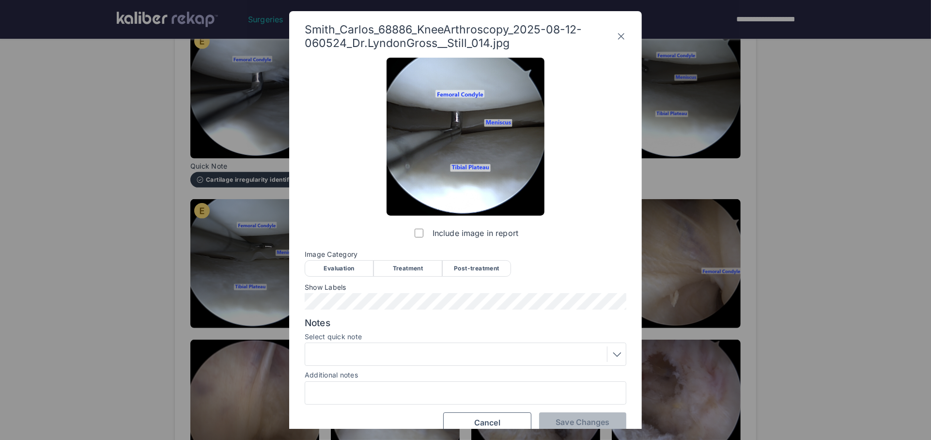
click at [327, 271] on div "Evaluation" at bounding box center [339, 268] width 69 height 16
click at [569, 419] on span "Save Changes" at bounding box center [583, 422] width 54 height 10
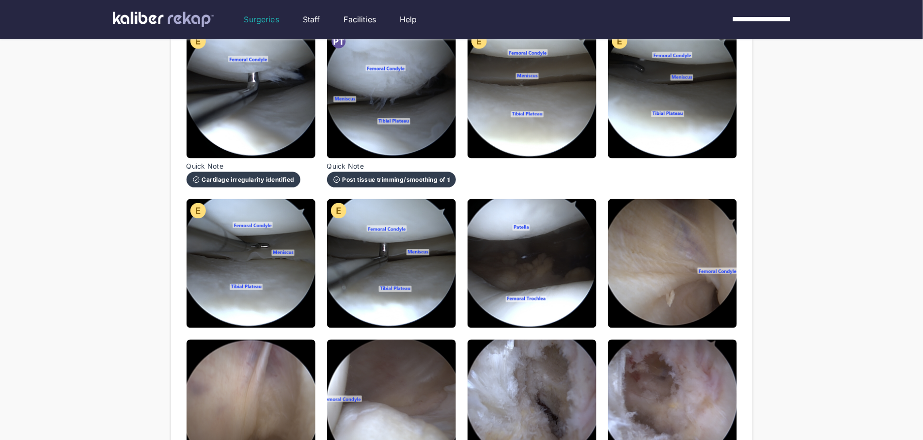
click at [532, 317] on div "Smith_Carlos_68886_KneeArthroscopy_2025-08-12-060524_Dr.LyndonGross__Still_001.…" at bounding box center [462, 219] width 551 height 1059
click at [527, 283] on img at bounding box center [532, 263] width 129 height 129
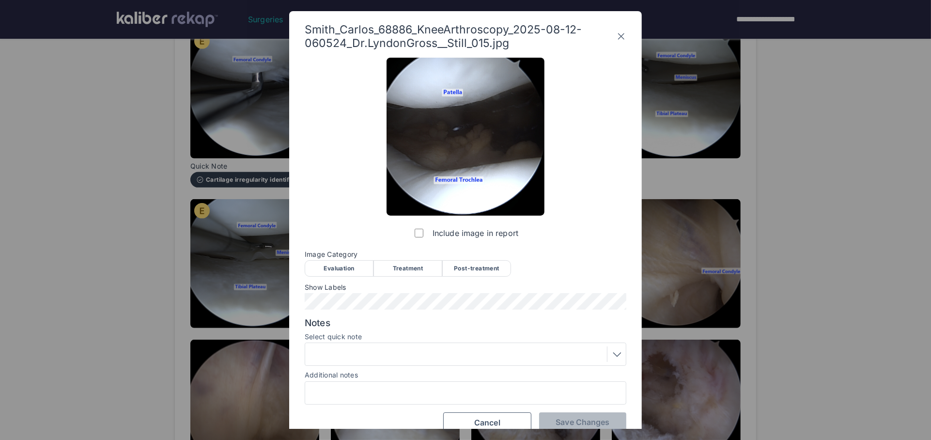
click at [319, 269] on div "Evaluation" at bounding box center [339, 268] width 69 height 16
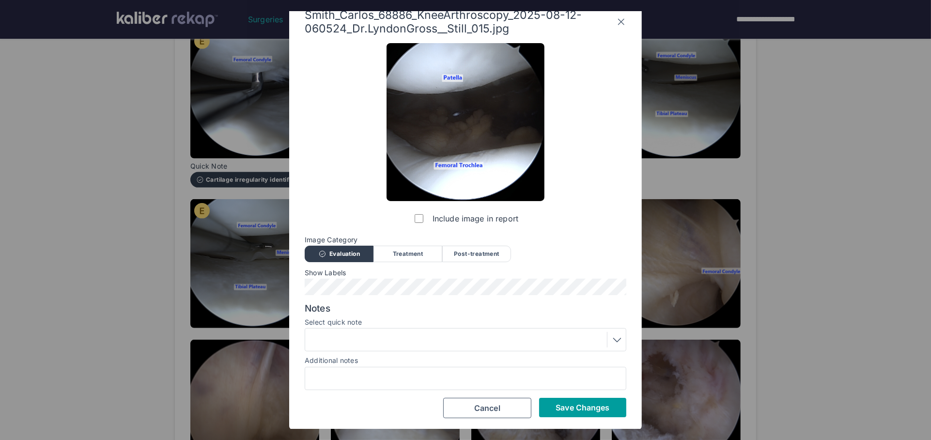
click at [580, 408] on span "Save Changes" at bounding box center [583, 408] width 54 height 10
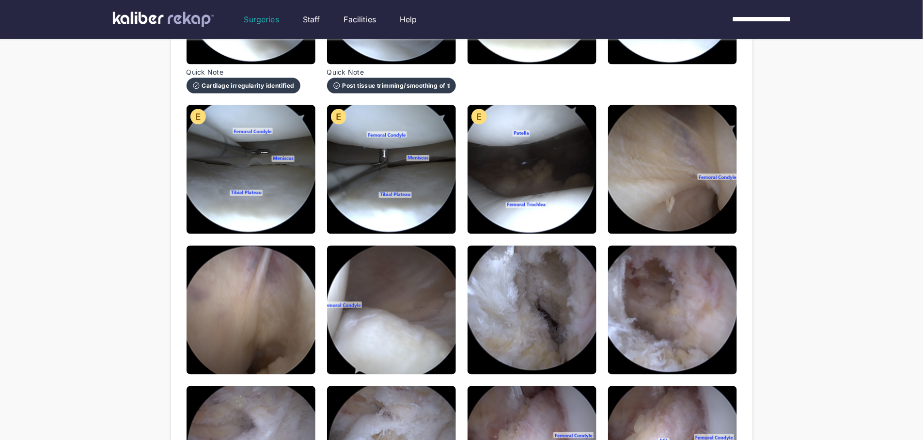
scroll to position [599, 0]
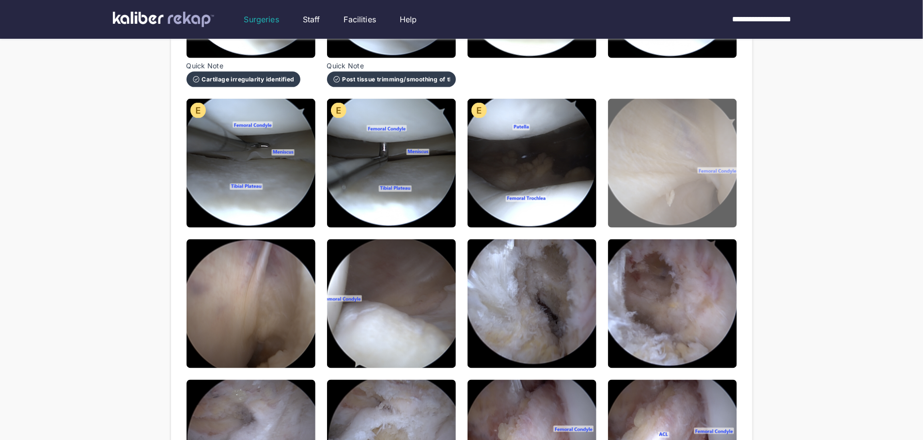
click at [711, 158] on img at bounding box center [672, 163] width 129 height 129
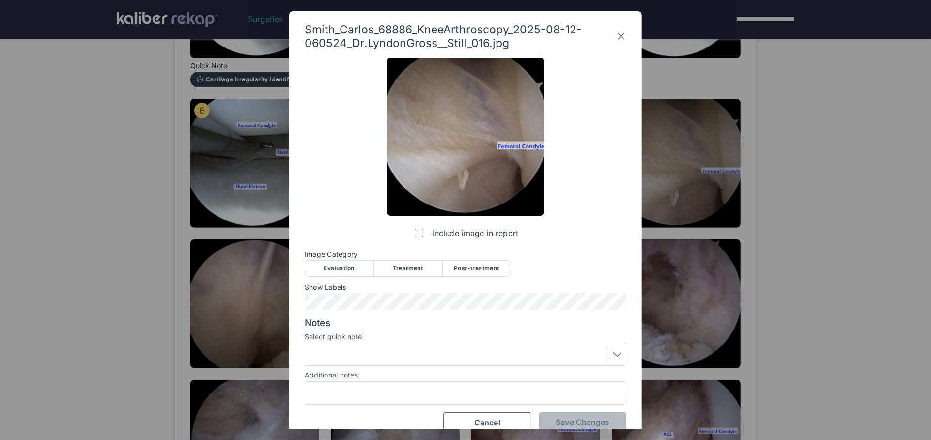
click at [347, 261] on div "Evaluation" at bounding box center [339, 268] width 69 height 16
click at [602, 423] on span "Save Changes" at bounding box center [583, 422] width 54 height 10
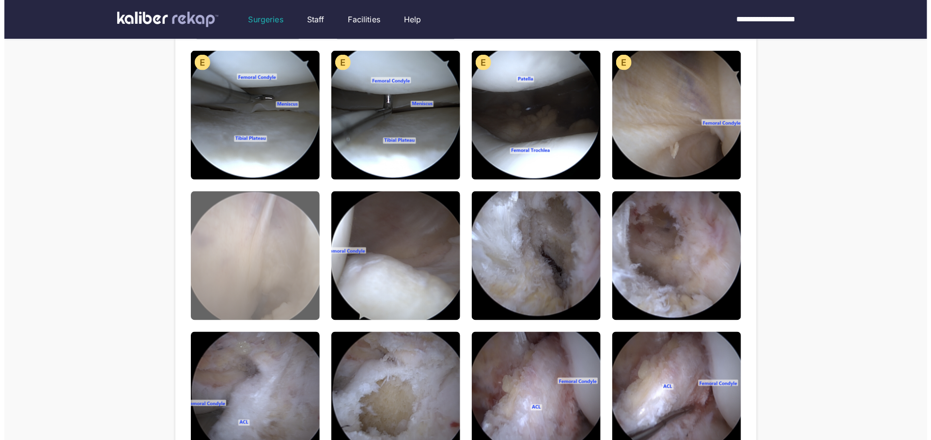
scroll to position [675, 0]
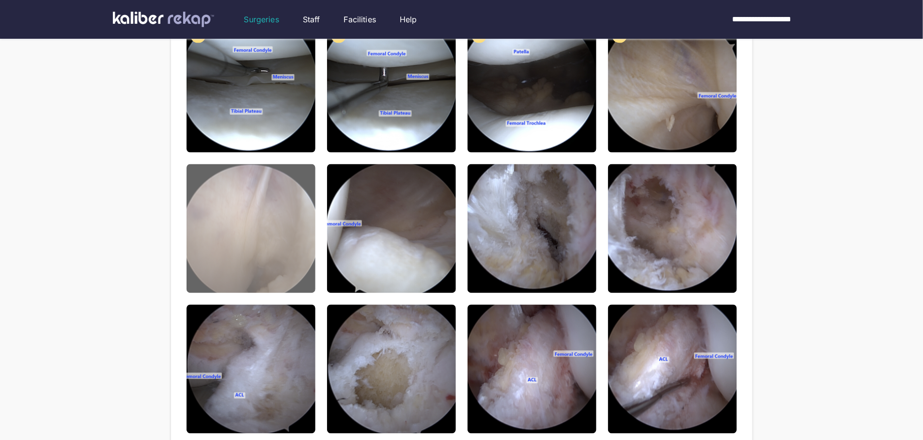
click at [262, 201] on img at bounding box center [251, 228] width 129 height 129
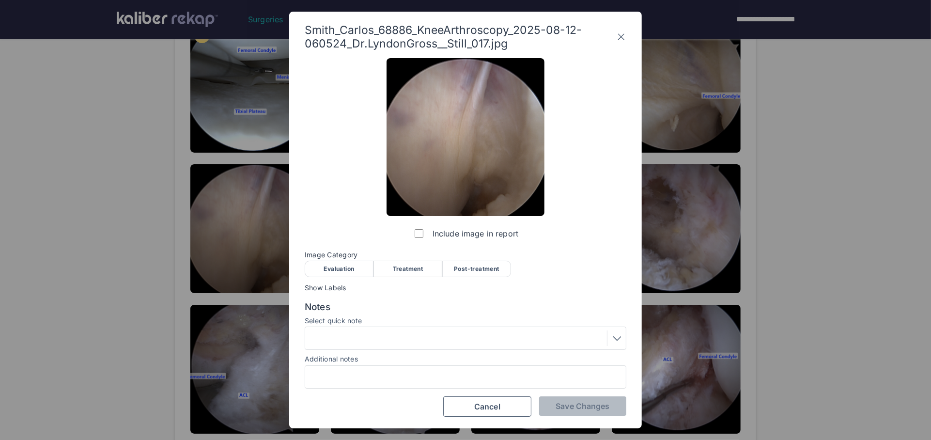
drag, startPoint x: 322, startPoint y: 263, endPoint x: 331, endPoint y: 274, distance: 14.1
click at [322, 263] on div "Evaluation" at bounding box center [339, 269] width 69 height 16
click at [350, 335] on div at bounding box center [465, 339] width 315 height 16
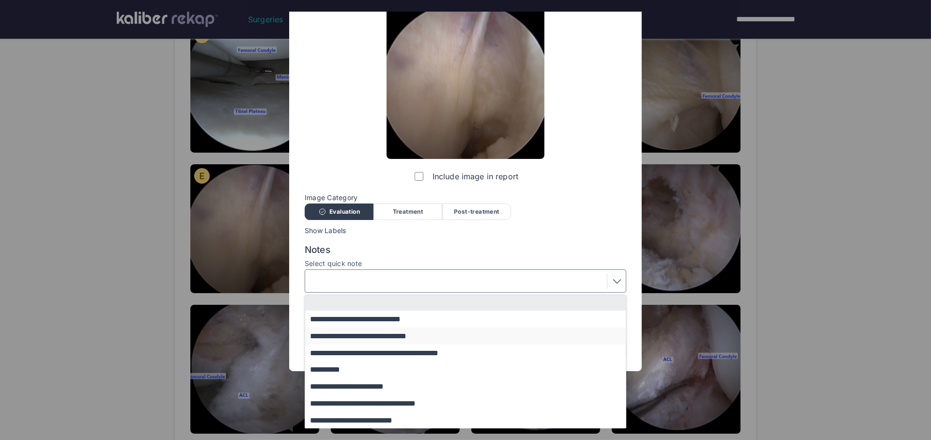
scroll to position [58, 0]
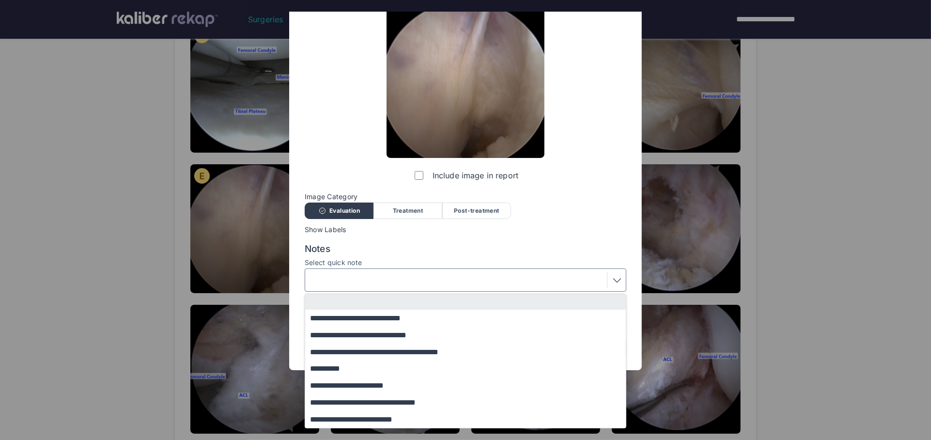
drag, startPoint x: 362, startPoint y: 420, endPoint x: 407, endPoint y: 413, distance: 46.1
click at [362, 420] on button "**********" at bounding box center [470, 419] width 330 height 17
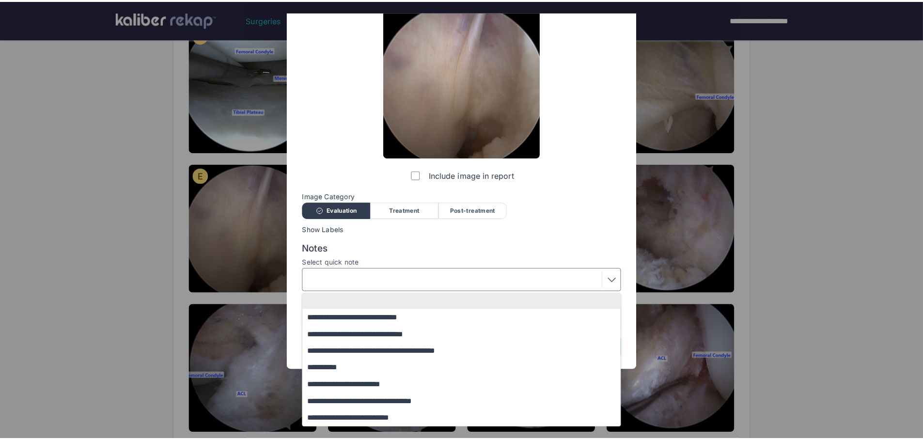
scroll to position [0, 0]
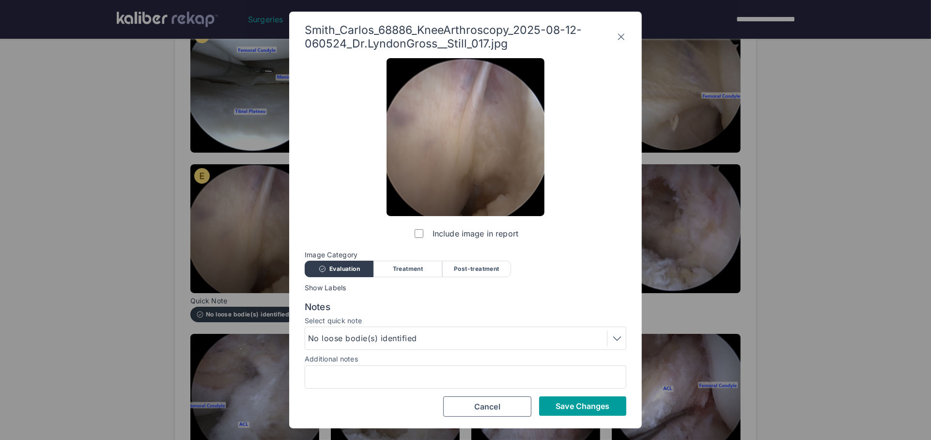
click at [584, 405] on span "Save Changes" at bounding box center [583, 406] width 54 height 10
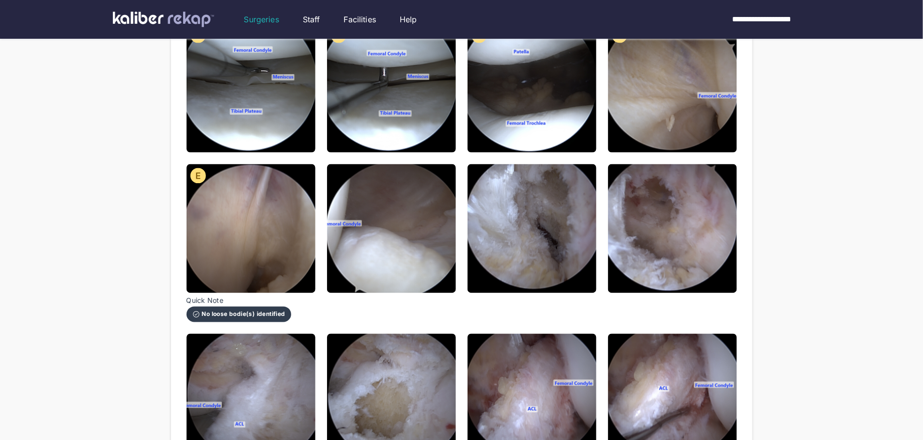
click at [394, 223] on img at bounding box center [391, 228] width 129 height 129
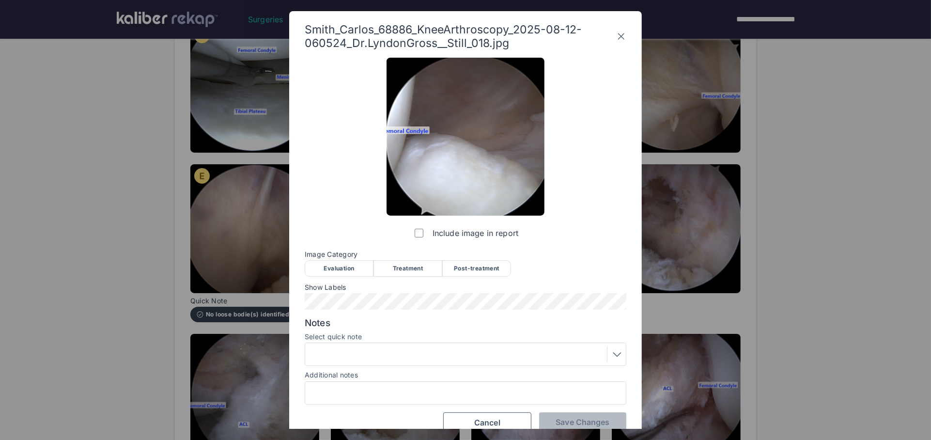
click at [340, 265] on div "Evaluation" at bounding box center [339, 268] width 69 height 16
click at [574, 415] on button "Save Changes" at bounding box center [582, 421] width 87 height 19
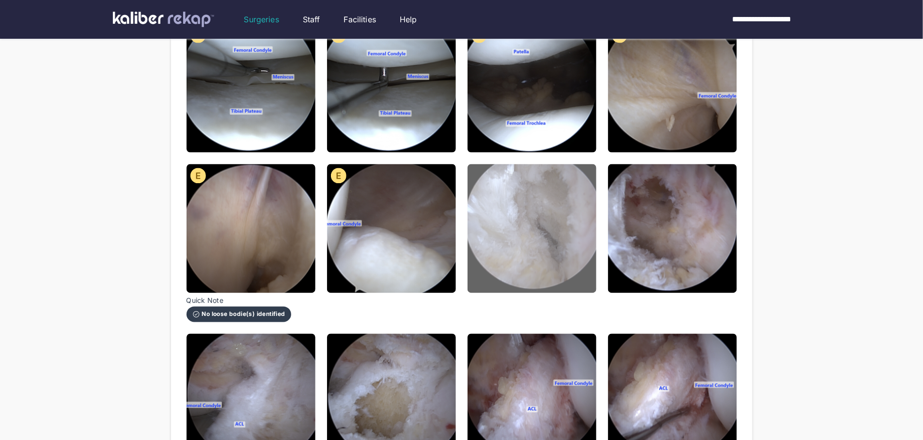
drag, startPoint x: 555, startPoint y: 249, endPoint x: 479, endPoint y: 290, distance: 86.3
click at [555, 249] on img at bounding box center [532, 228] width 129 height 129
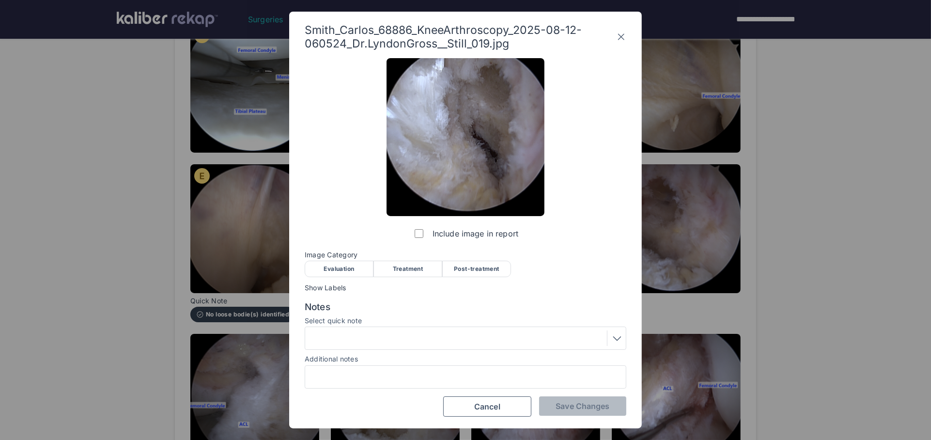
click at [403, 267] on div "Treatment" at bounding box center [408, 269] width 69 height 16
click at [569, 411] on button "Save Changes" at bounding box center [582, 405] width 87 height 19
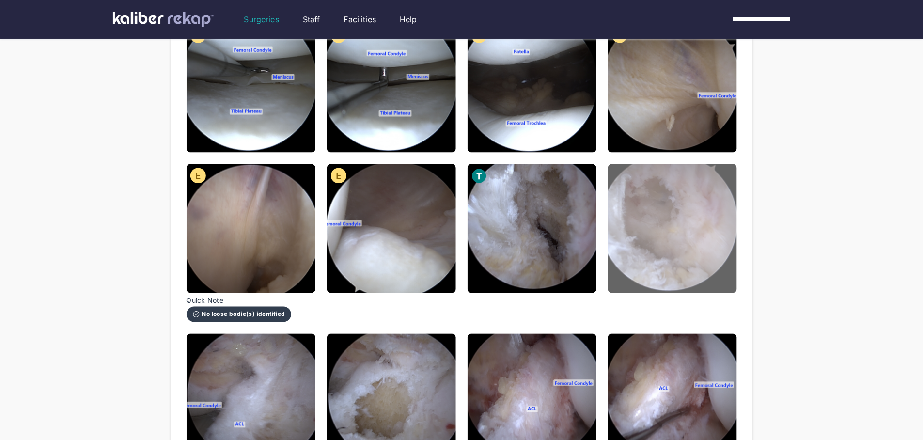
click at [653, 264] on img at bounding box center [672, 228] width 129 height 129
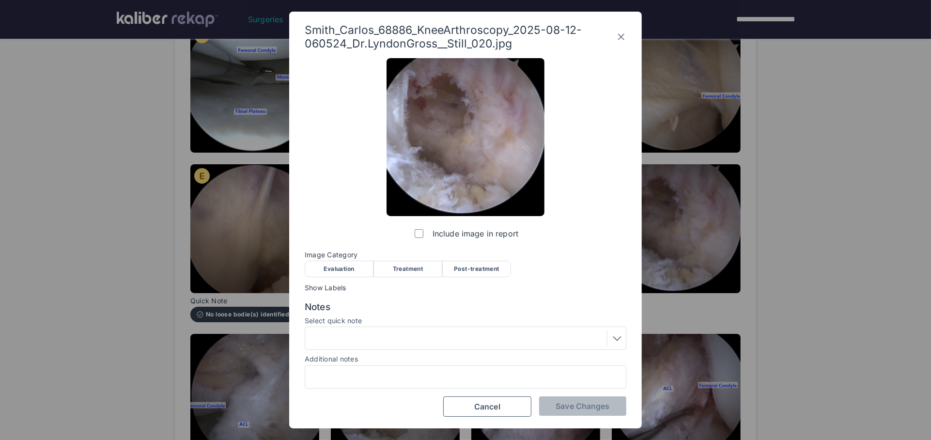
click at [402, 265] on div "Treatment" at bounding box center [408, 269] width 69 height 16
click at [577, 409] on span "Save Changes" at bounding box center [583, 406] width 54 height 10
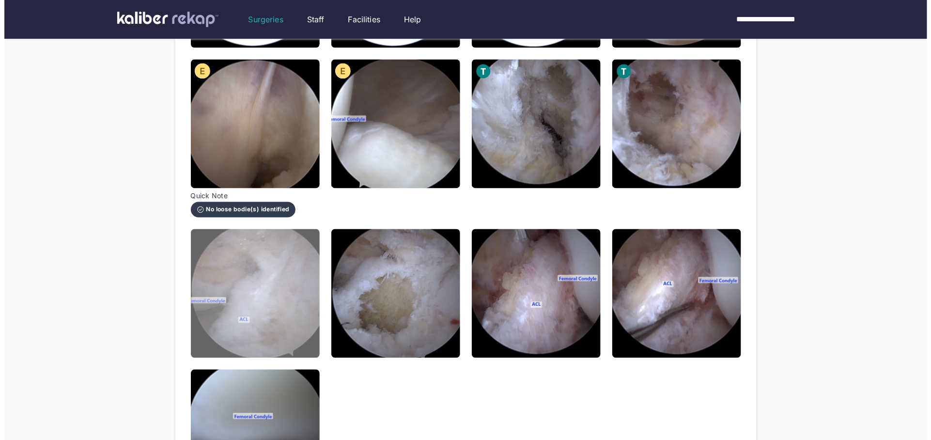
scroll to position [782, 0]
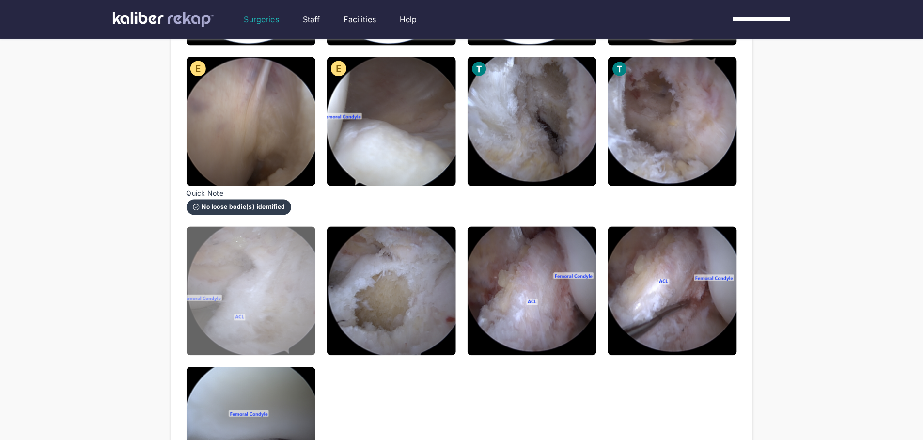
click at [207, 265] on img at bounding box center [251, 291] width 129 height 129
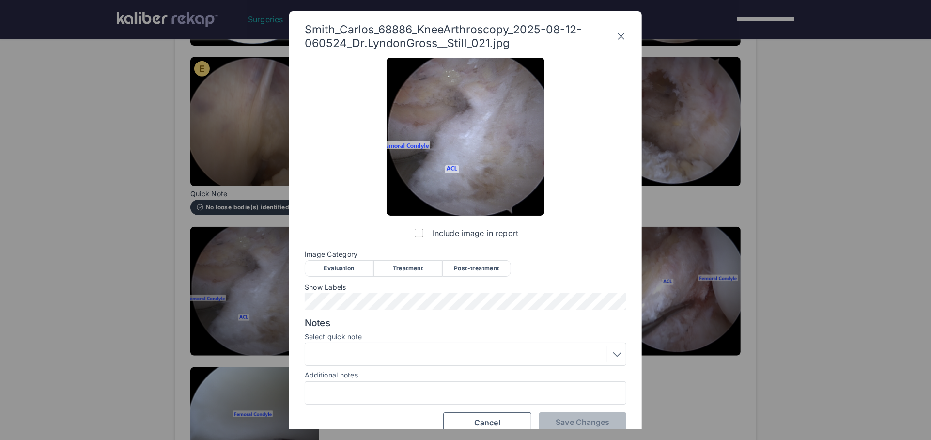
click at [430, 267] on div "Treatment" at bounding box center [408, 268] width 69 height 16
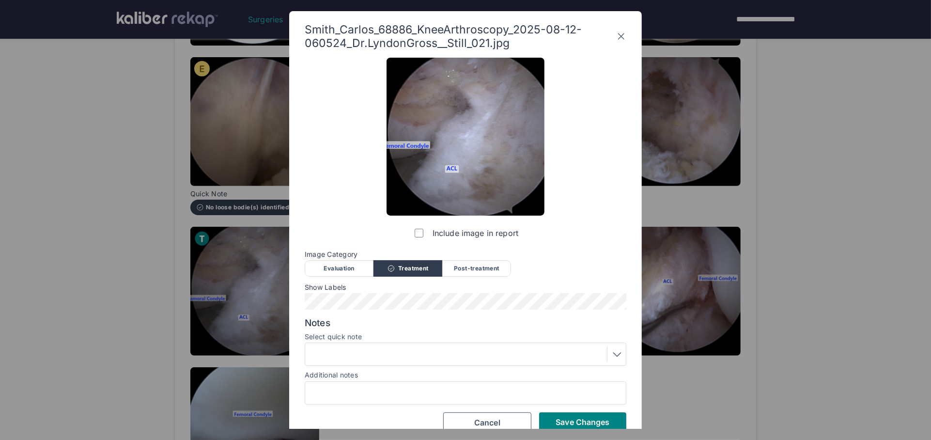
click at [597, 428] on button "Save Changes" at bounding box center [582, 421] width 87 height 19
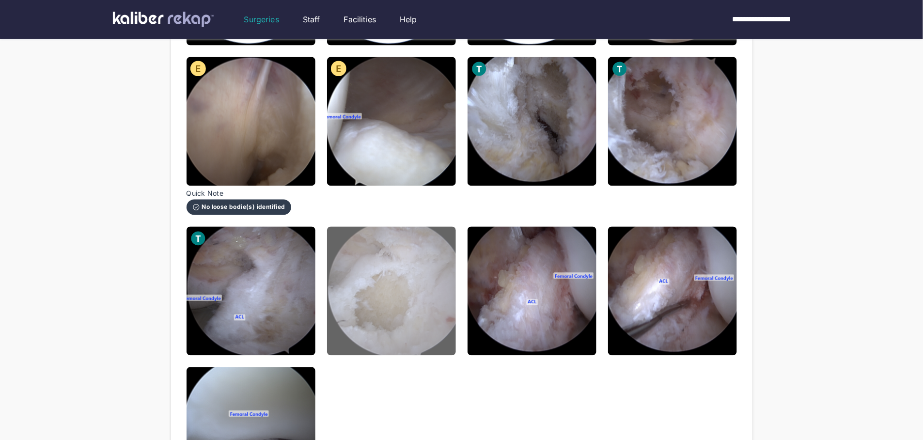
click at [414, 268] on img at bounding box center [391, 291] width 129 height 129
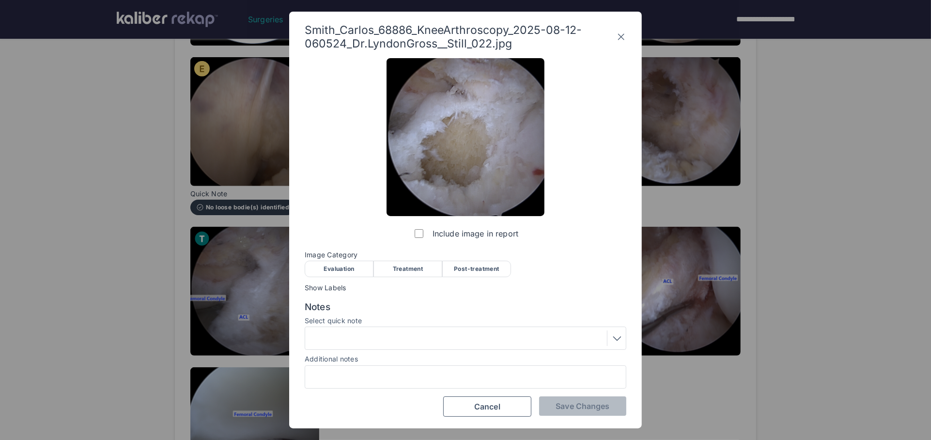
click at [399, 270] on div "Treatment" at bounding box center [408, 269] width 69 height 16
click at [561, 406] on span "Save Changes" at bounding box center [583, 406] width 54 height 10
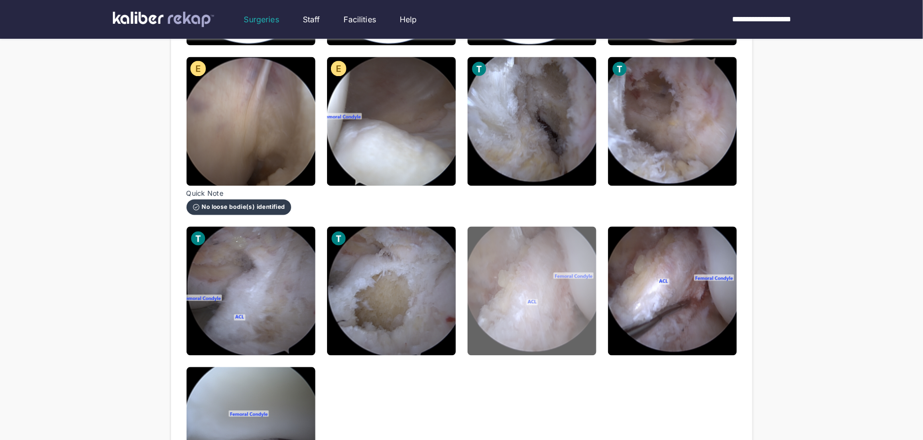
click at [535, 309] on img at bounding box center [532, 291] width 129 height 129
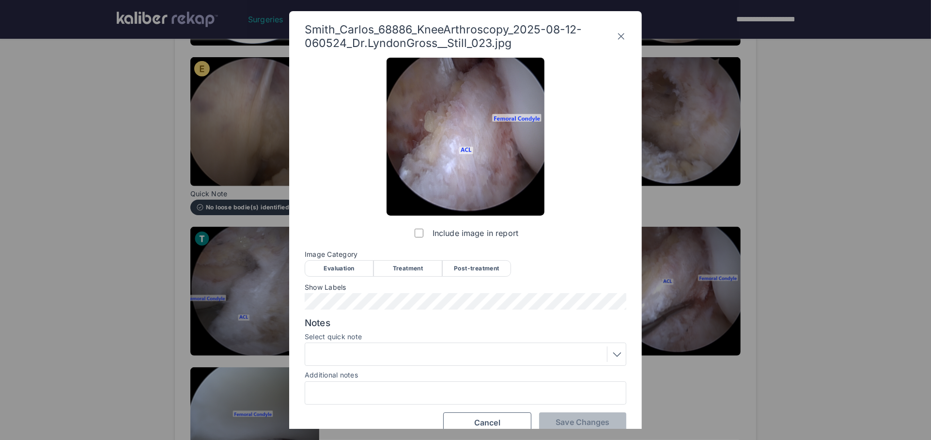
click at [480, 266] on div "Post-treatment" at bounding box center [476, 268] width 69 height 16
click at [399, 359] on div at bounding box center [465, 355] width 315 height 16
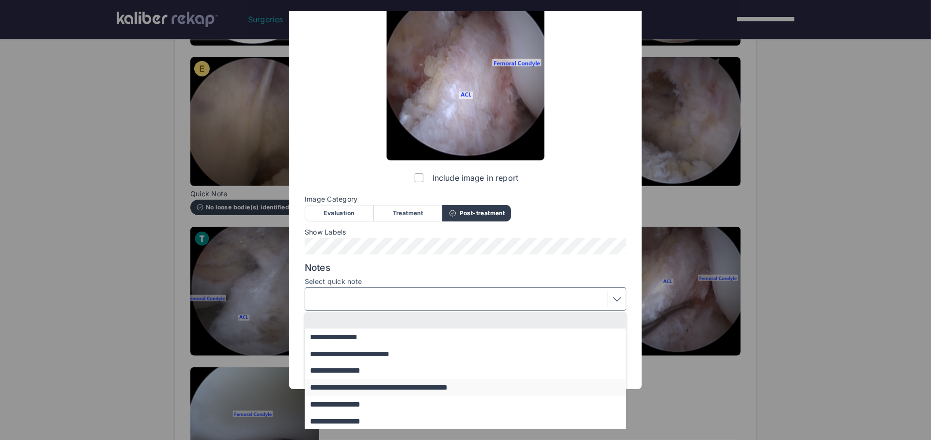
scroll to position [56, 0]
click at [370, 401] on button "**********" at bounding box center [470, 403] width 330 height 17
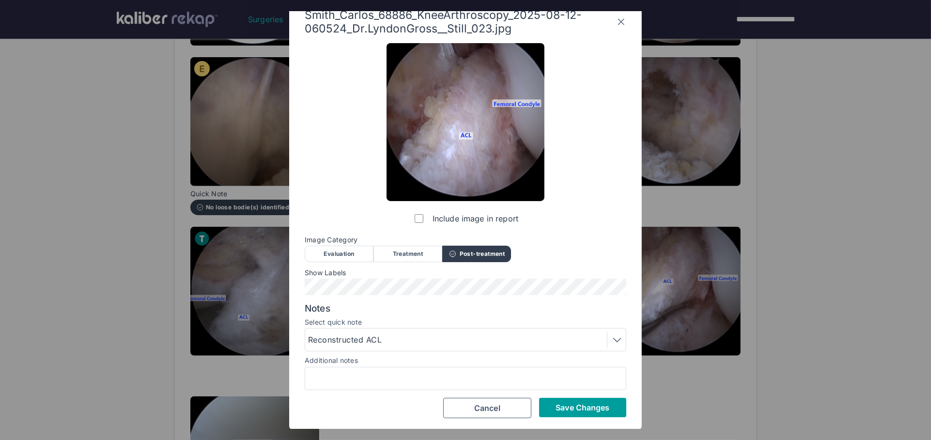
click at [580, 407] on span "Save Changes" at bounding box center [583, 408] width 54 height 10
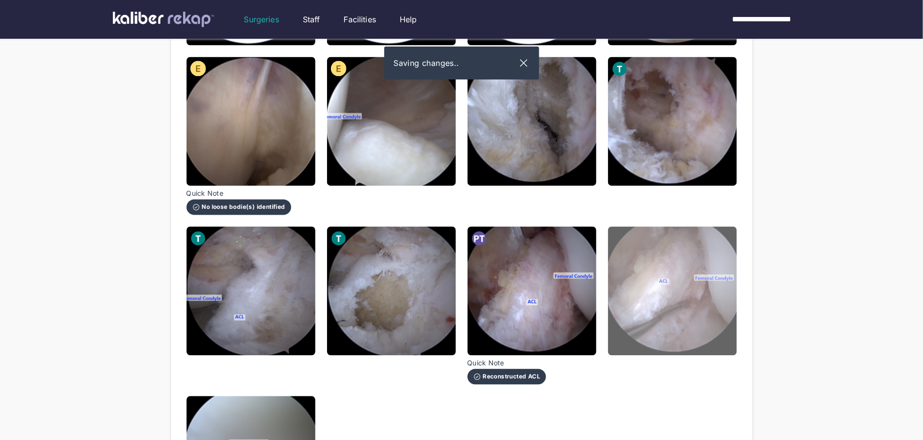
click at [647, 303] on img at bounding box center [672, 291] width 129 height 129
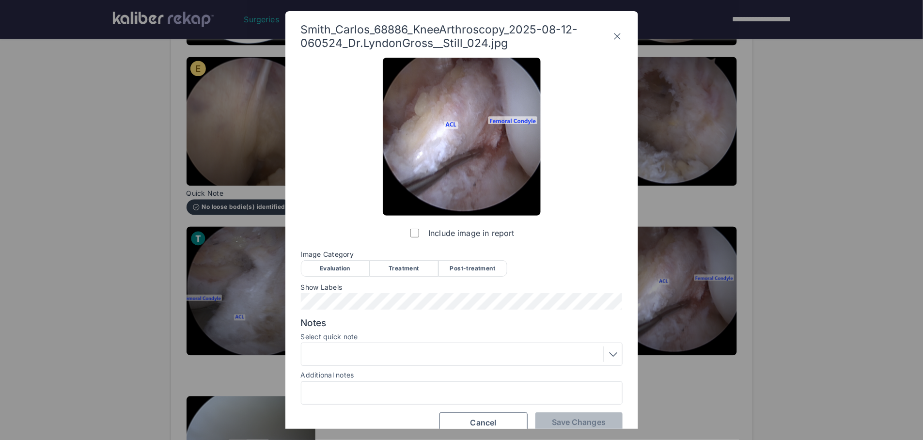
click at [467, 261] on div "Post-treatment" at bounding box center [473, 268] width 69 height 16
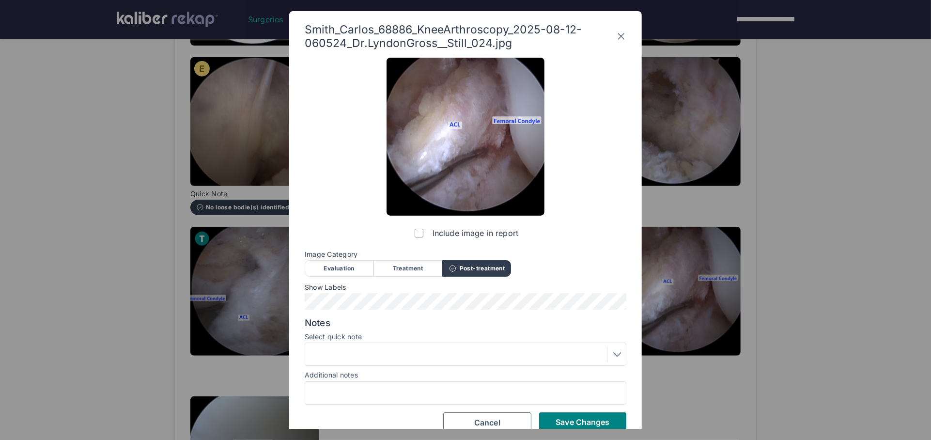
click at [355, 345] on div at bounding box center [466, 354] width 322 height 23
click at [377, 359] on div at bounding box center [465, 355] width 315 height 16
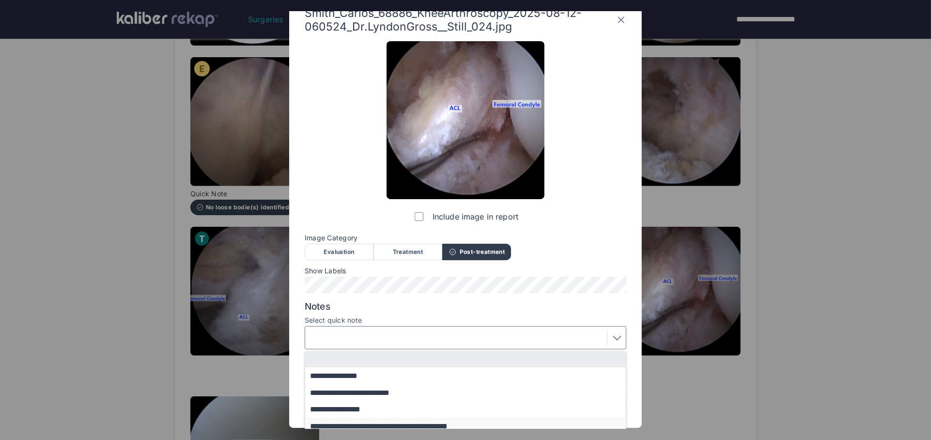
scroll to position [56, 0]
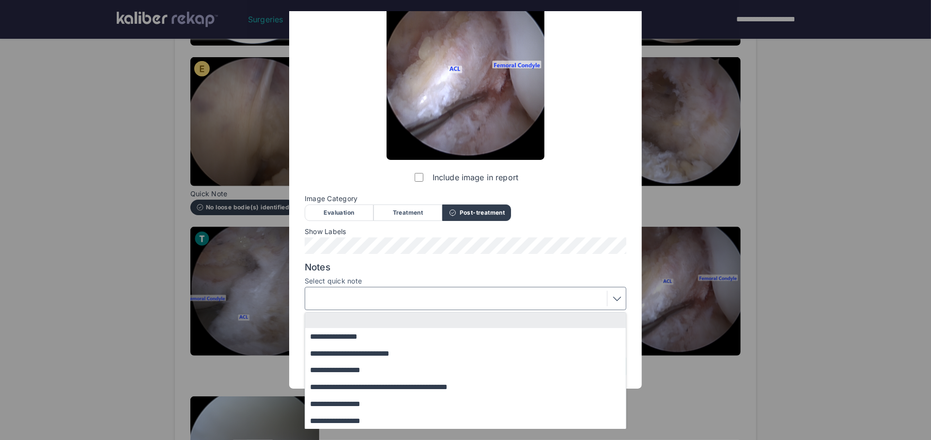
drag, startPoint x: 374, startPoint y: 398, endPoint x: 400, endPoint y: 399, distance: 26.7
click at [374, 398] on button "**********" at bounding box center [470, 403] width 330 height 17
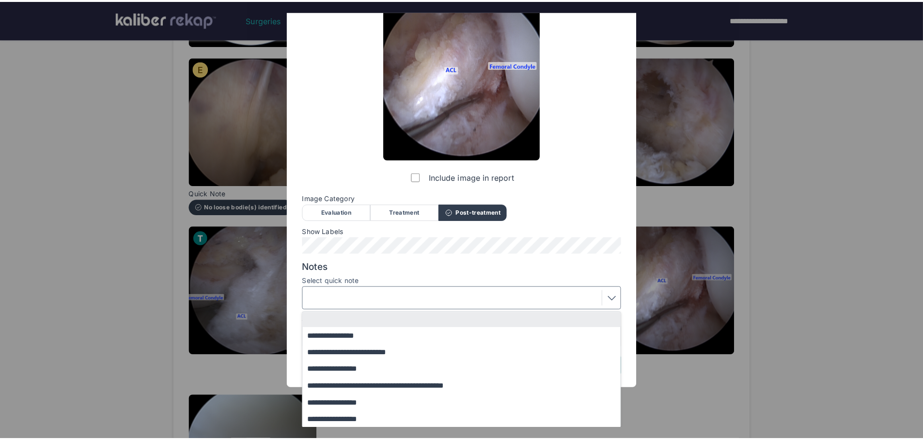
scroll to position [15, 0]
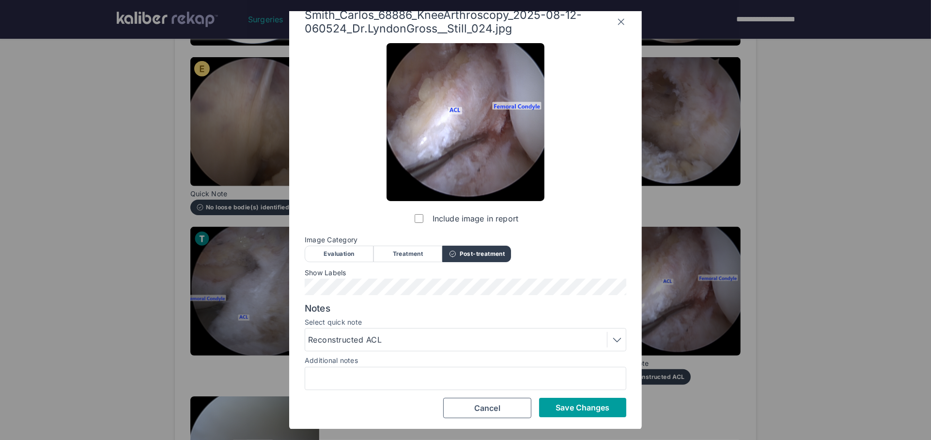
click at [548, 406] on button "Save Changes" at bounding box center [582, 407] width 87 height 19
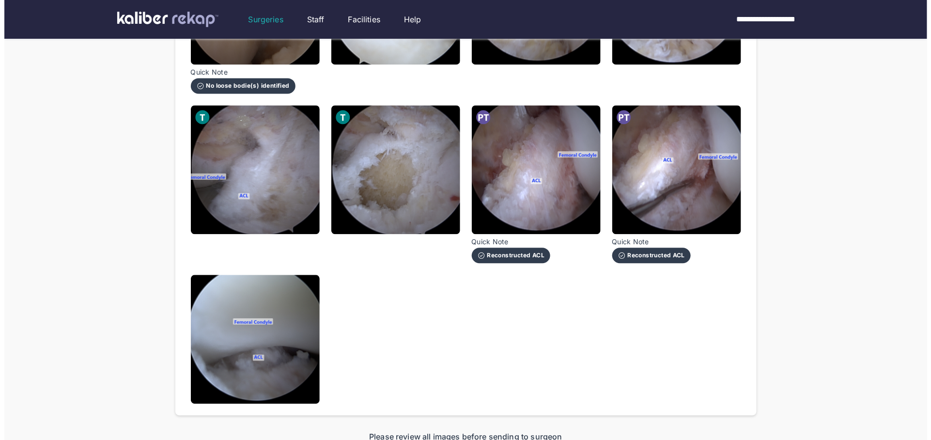
scroll to position [1003, 0]
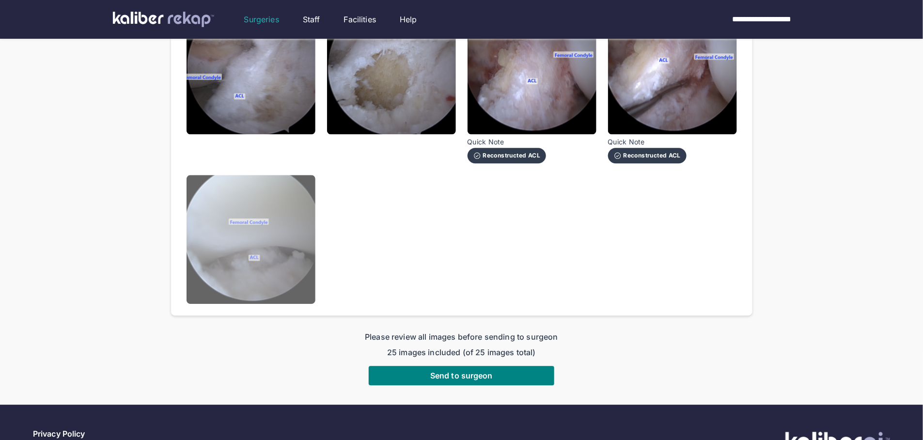
click at [242, 236] on img at bounding box center [251, 239] width 129 height 129
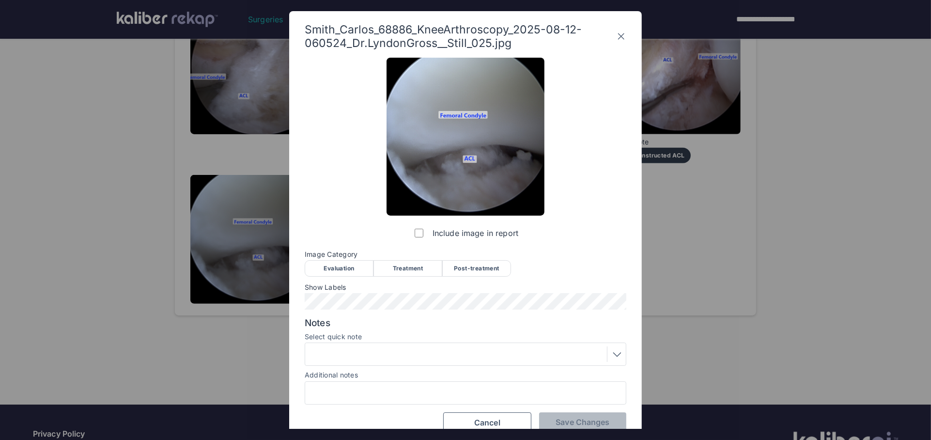
click at [477, 268] on div "Post-treatment" at bounding box center [476, 268] width 69 height 16
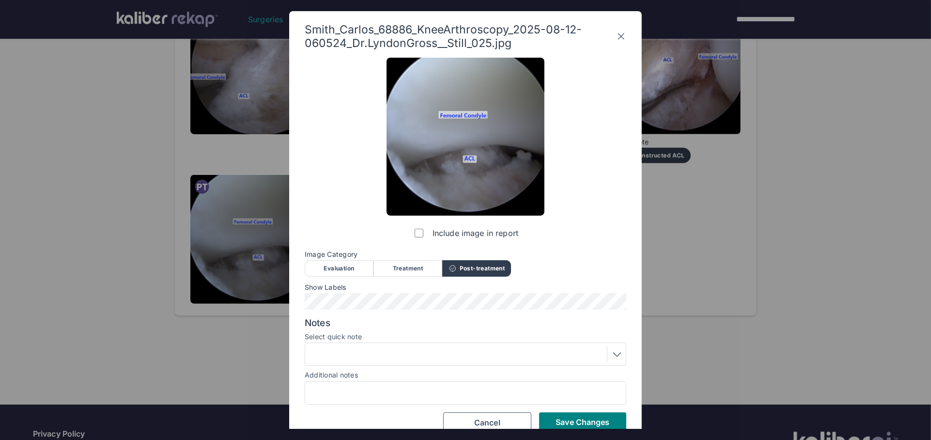
click at [391, 353] on div at bounding box center [465, 355] width 315 height 16
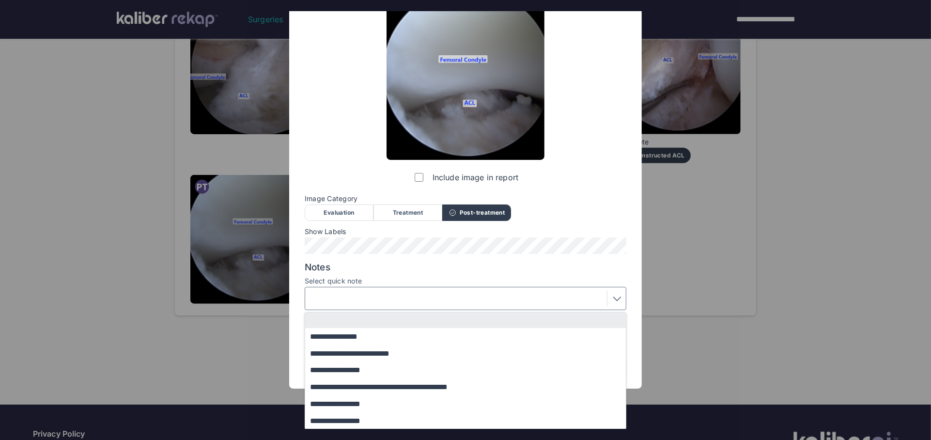
drag, startPoint x: 368, startPoint y: 402, endPoint x: 394, endPoint y: 400, distance: 25.3
click at [369, 402] on button "**********" at bounding box center [470, 403] width 330 height 17
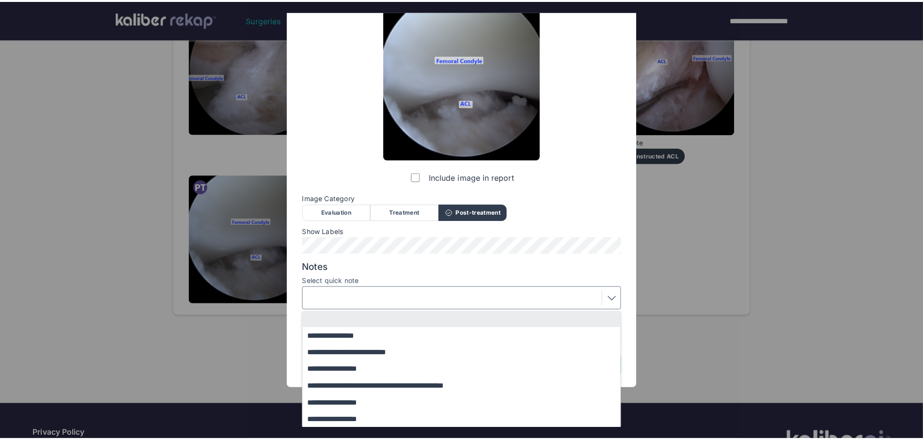
scroll to position [15, 0]
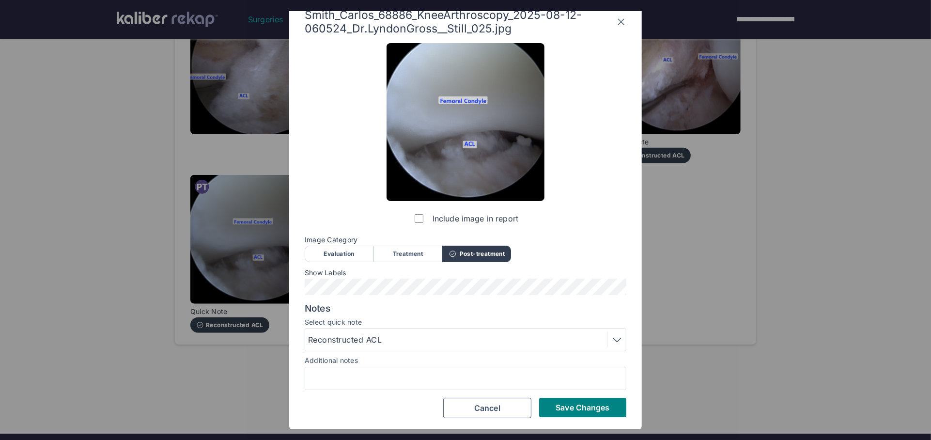
drag, startPoint x: 574, startPoint y: 404, endPoint x: 574, endPoint y: 392, distance: 12.1
click at [574, 404] on span "Save Changes" at bounding box center [583, 408] width 54 height 10
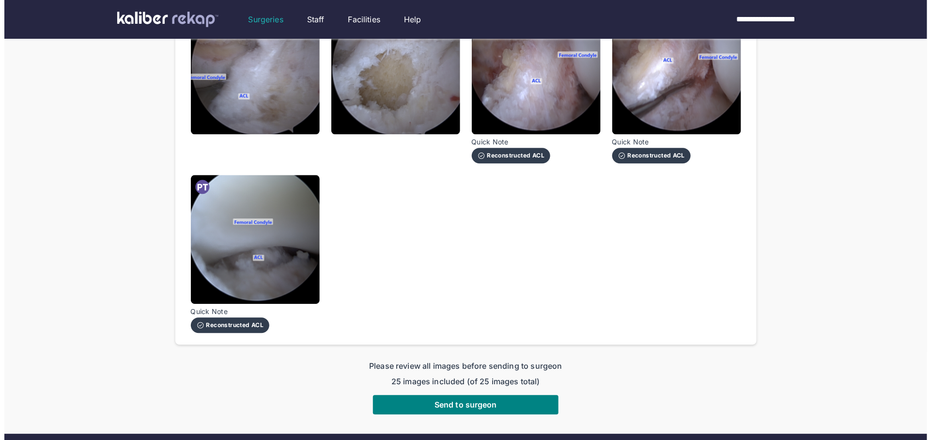
scroll to position [984, 0]
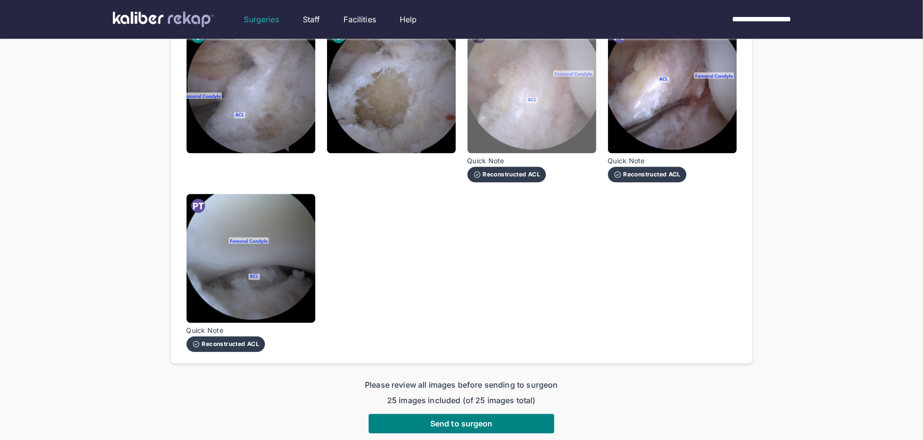
click at [525, 127] on img at bounding box center [532, 88] width 129 height 129
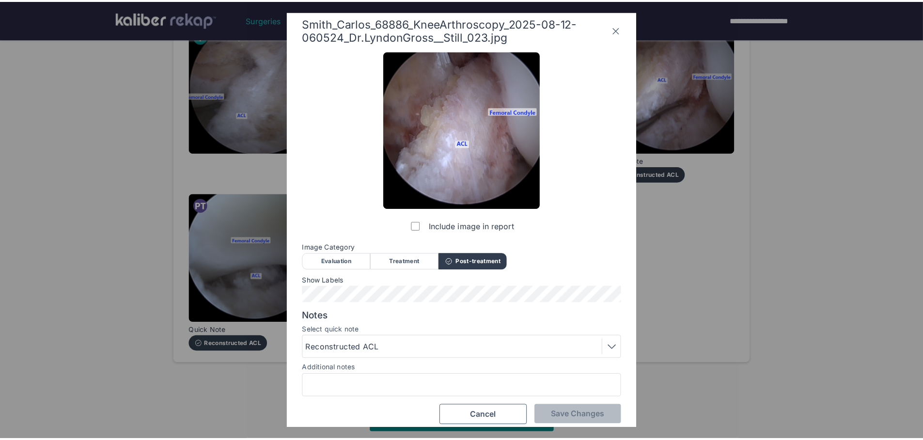
scroll to position [0, 0]
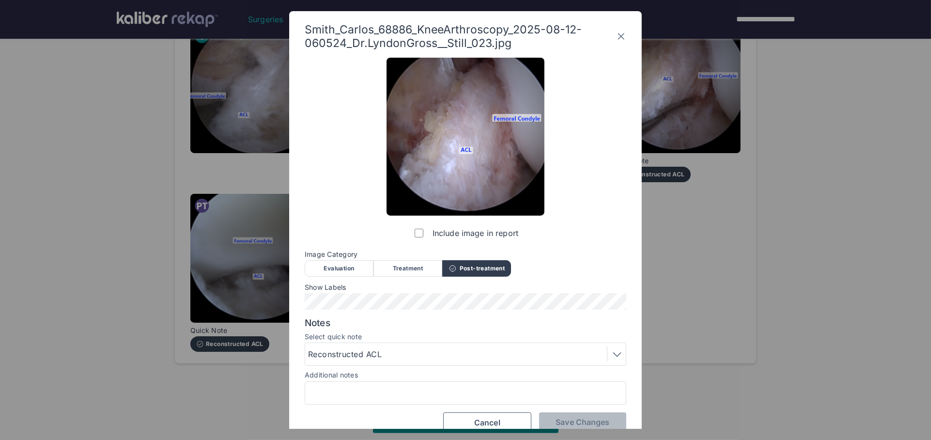
click at [621, 33] on icon at bounding box center [621, 37] width 10 height 16
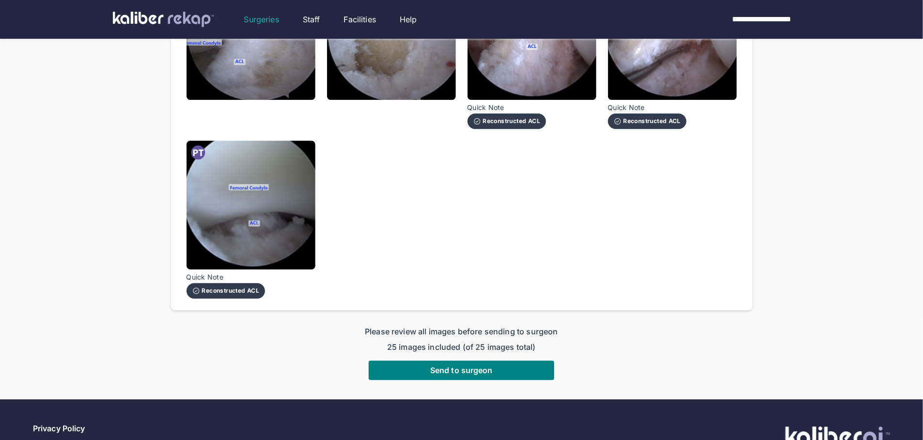
scroll to position [1073, 0]
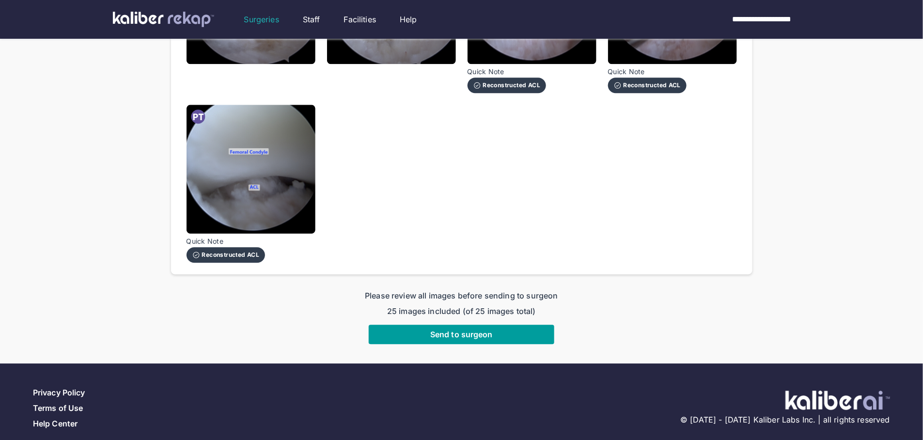
click at [505, 325] on button "Send to surgeon" at bounding box center [462, 334] width 186 height 19
